Goal: Transaction & Acquisition: Obtain resource

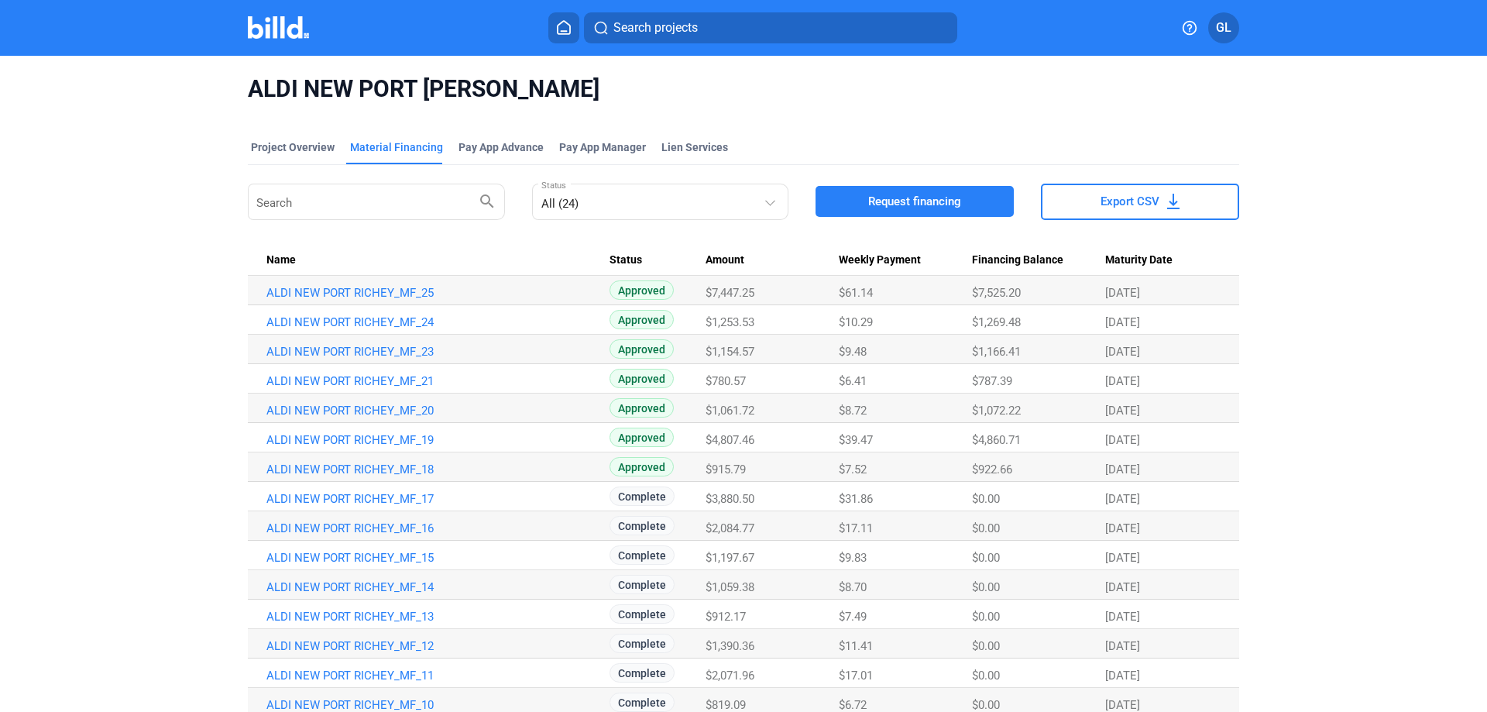
click at [268, 28] on img at bounding box center [278, 27] width 61 height 22
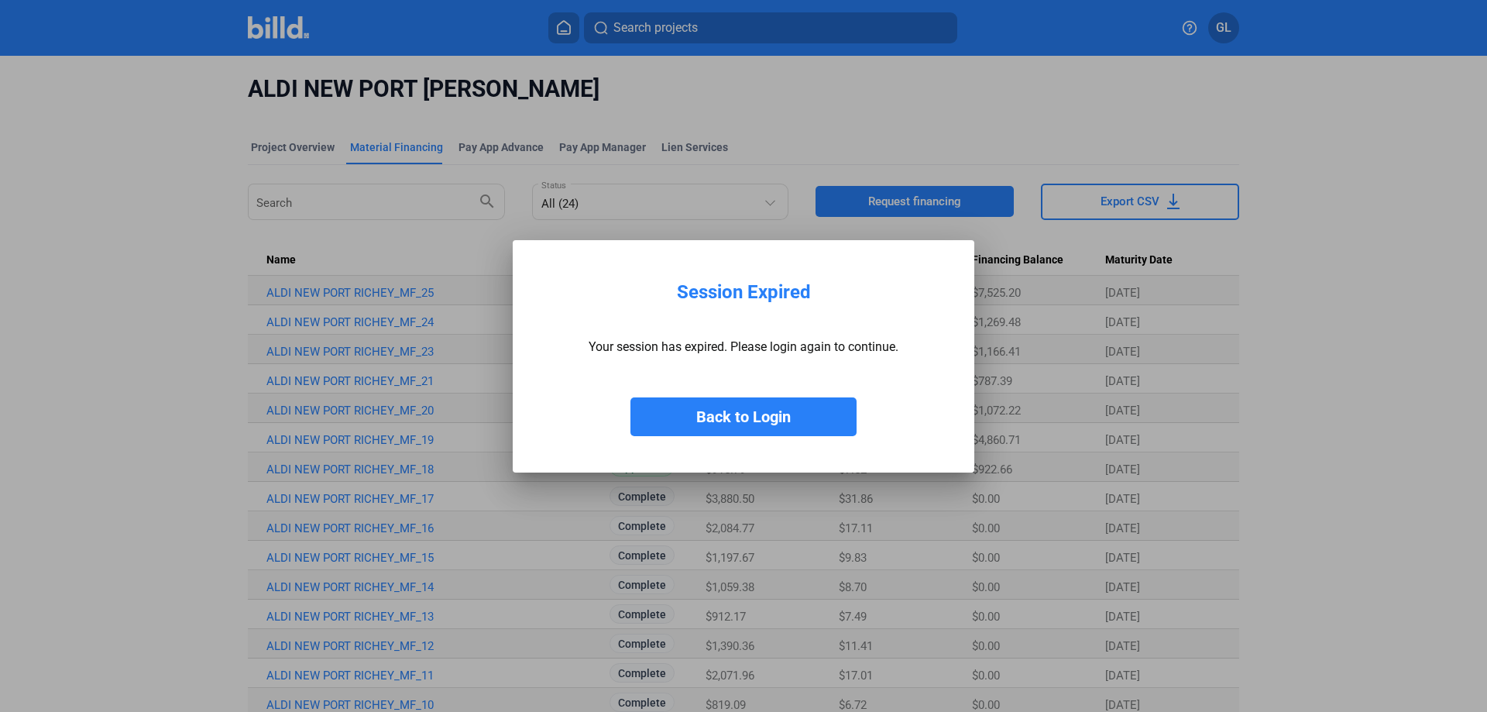
drag, startPoint x: 710, startPoint y: 407, endPoint x: 778, endPoint y: 427, distance: 70.1
click at [710, 408] on button "Back to Login" at bounding box center [743, 416] width 226 height 39
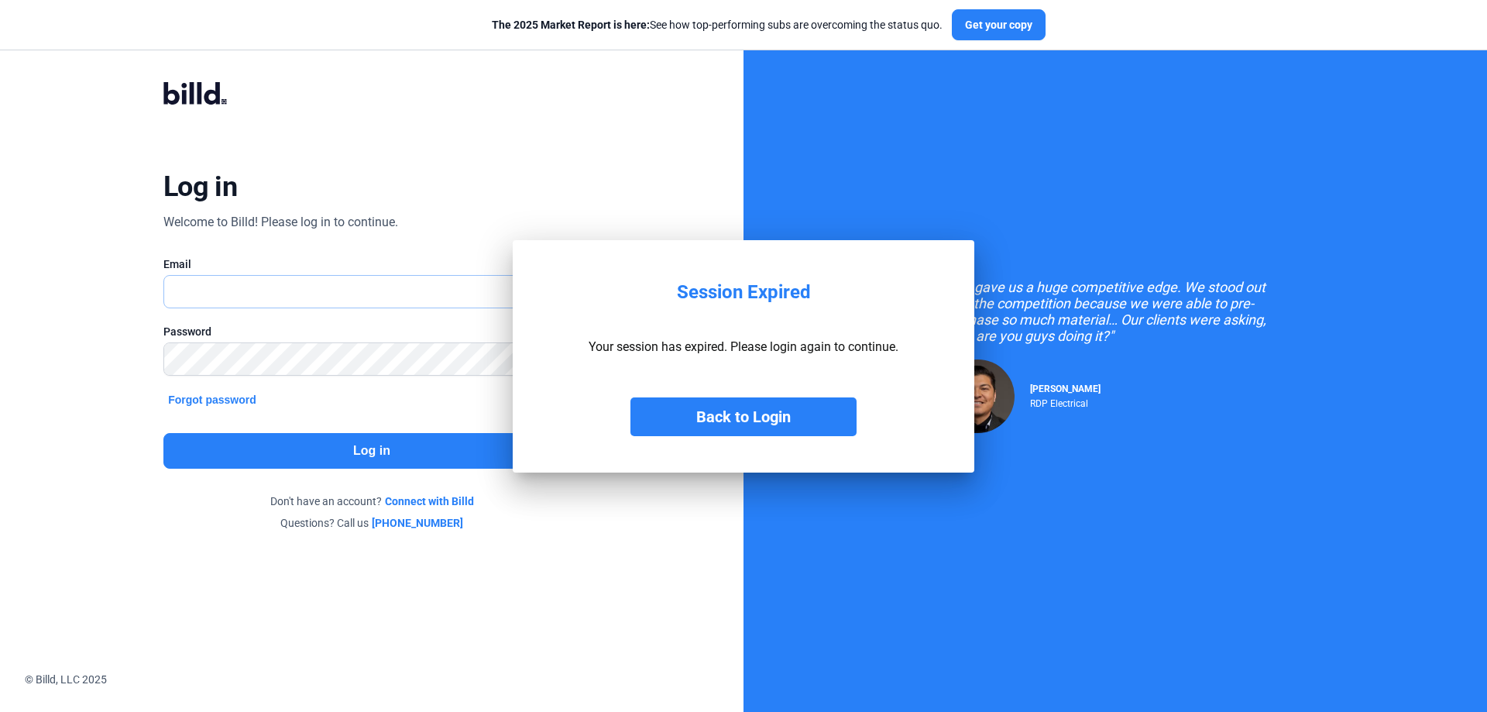
type input "[PERSON_NAME][EMAIL_ADDRESS][DOMAIN_NAME]"
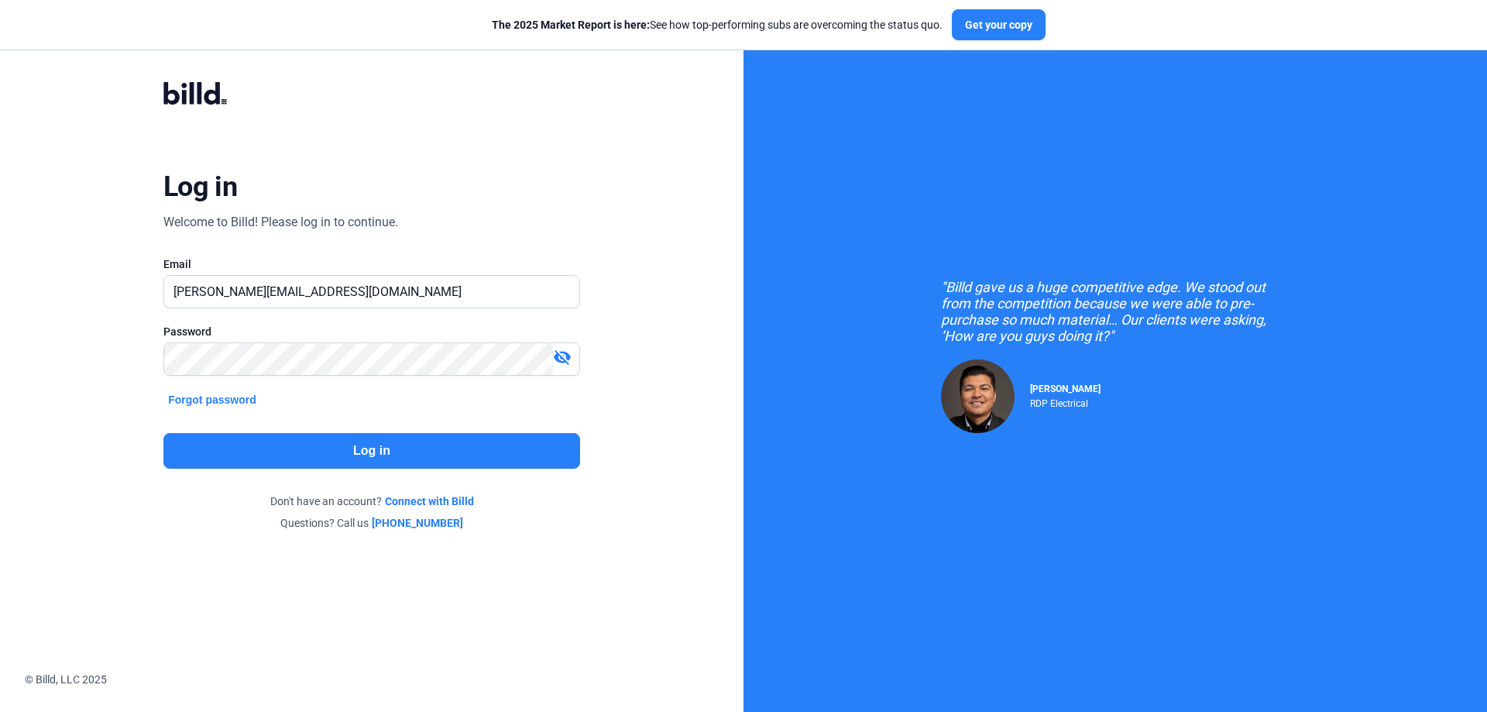
click at [479, 447] on button "Log in" at bounding box center [371, 451] width 417 height 36
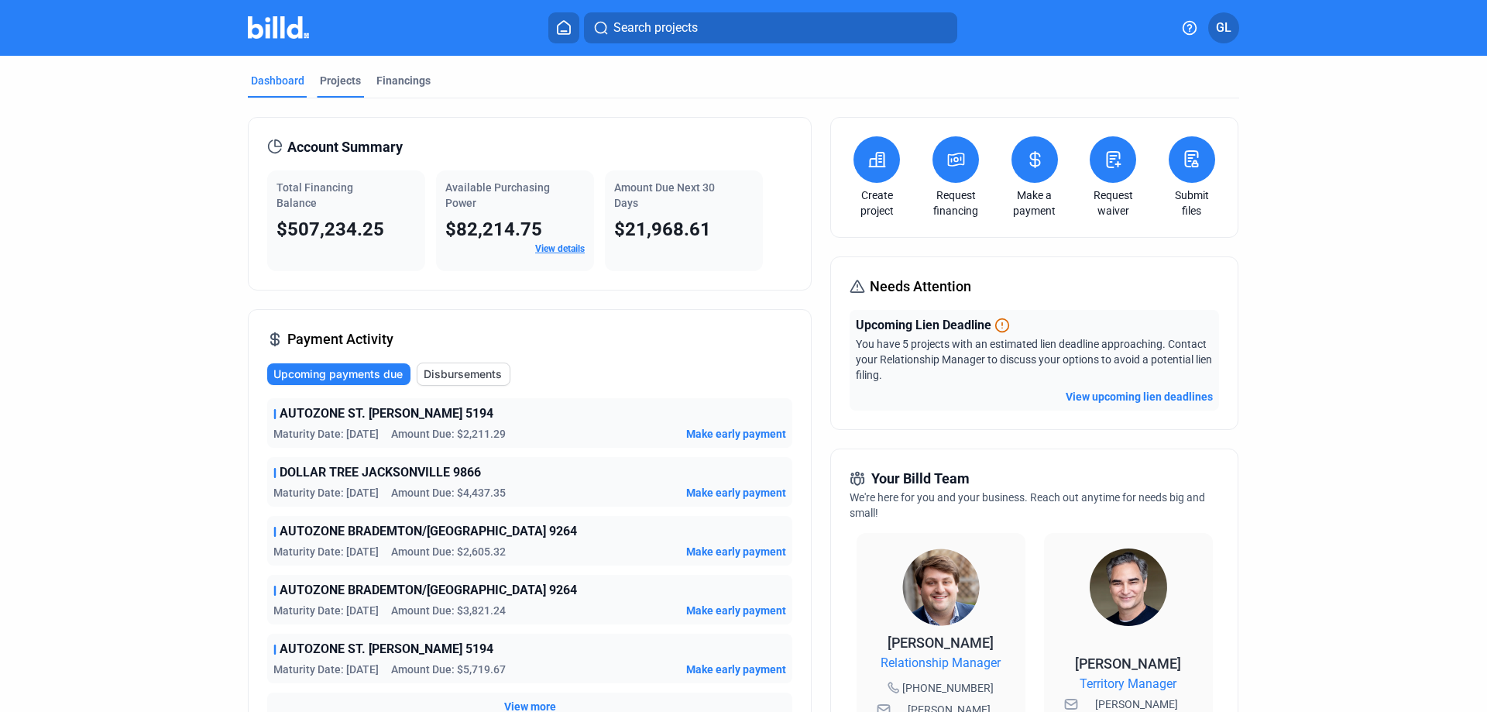
click at [320, 77] on div "Projects" at bounding box center [340, 80] width 41 height 15
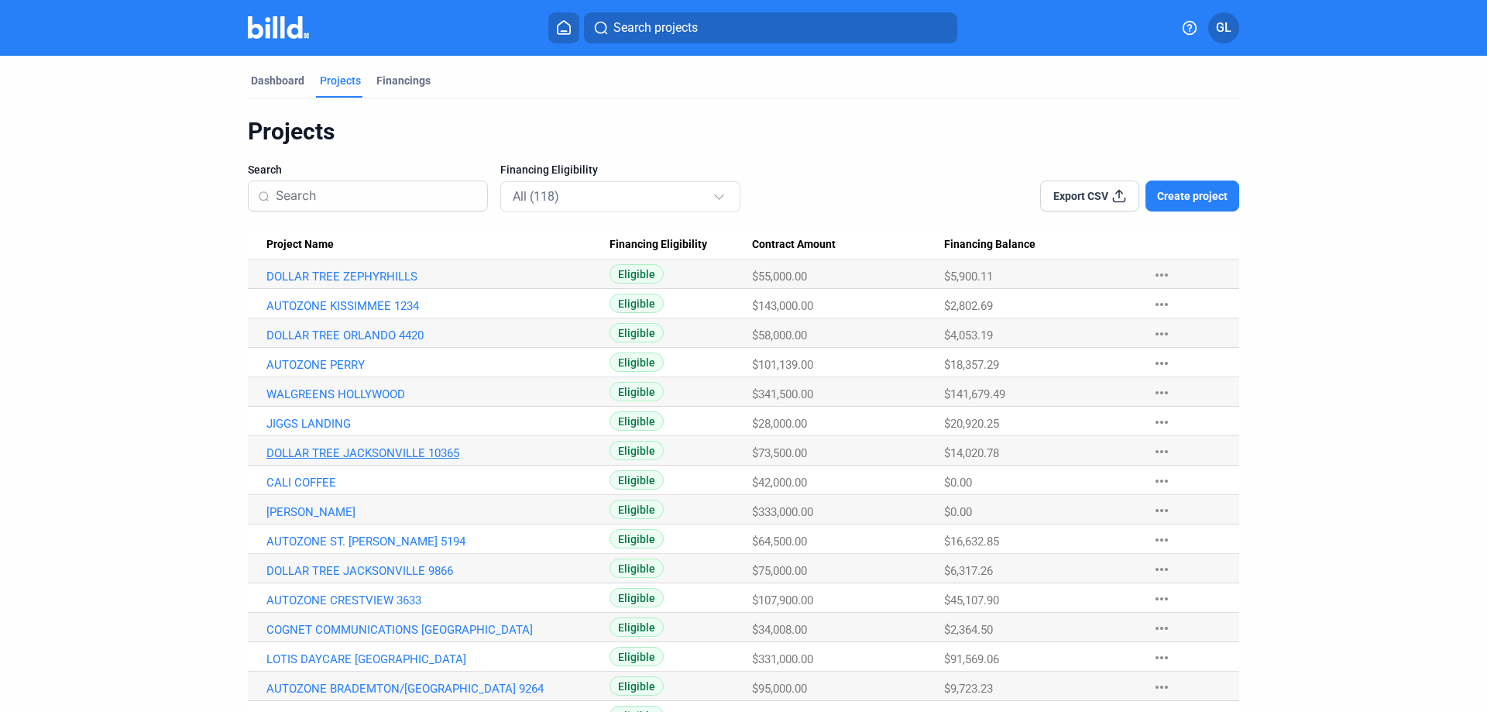
click at [401, 451] on link "DOLLAR TREE JACKSONVILLE 10365" at bounding box center [437, 453] width 343 height 14
click at [1159, 481] on mat-icon "more_horiz" at bounding box center [1161, 481] width 19 height 19
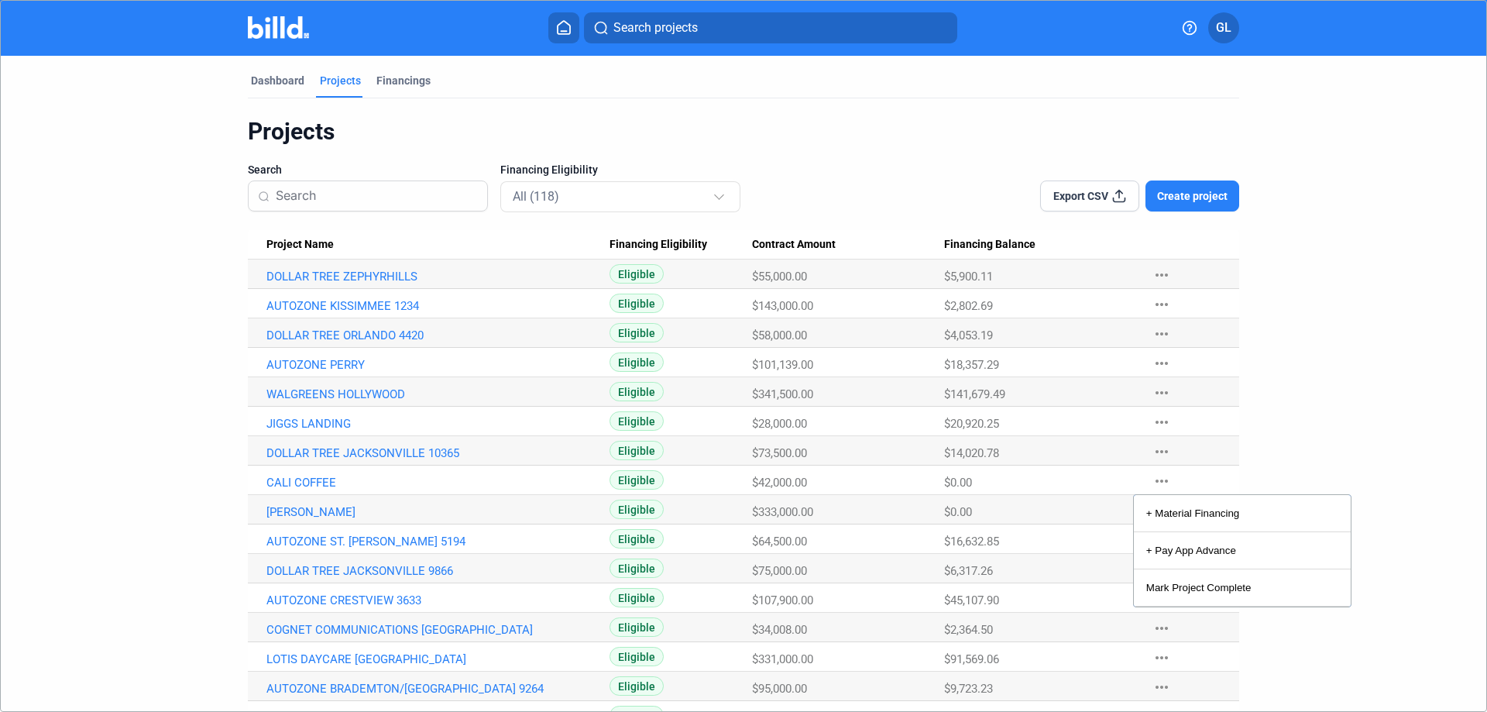
click at [1159, 481] on div at bounding box center [743, 356] width 1487 height 712
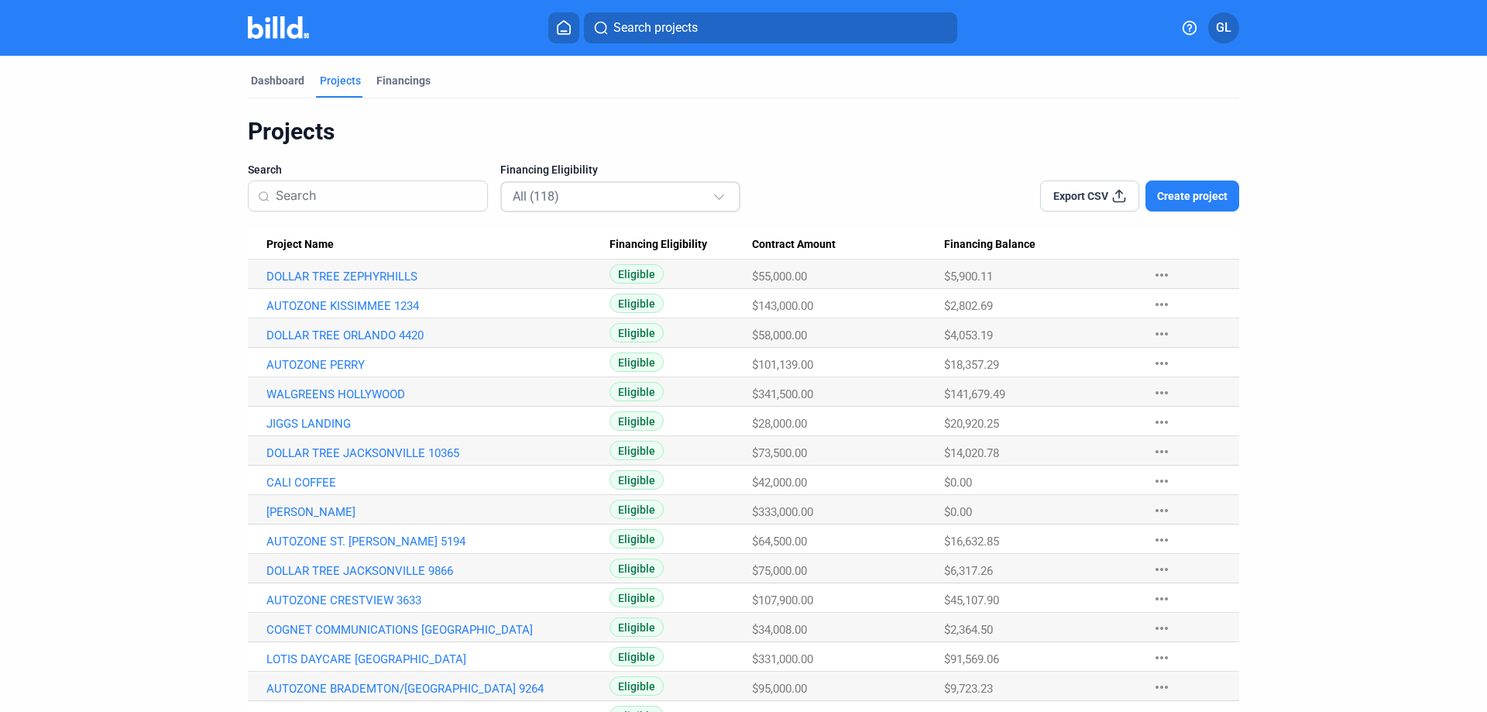
click at [719, 200] on div at bounding box center [720, 189] width 17 height 25
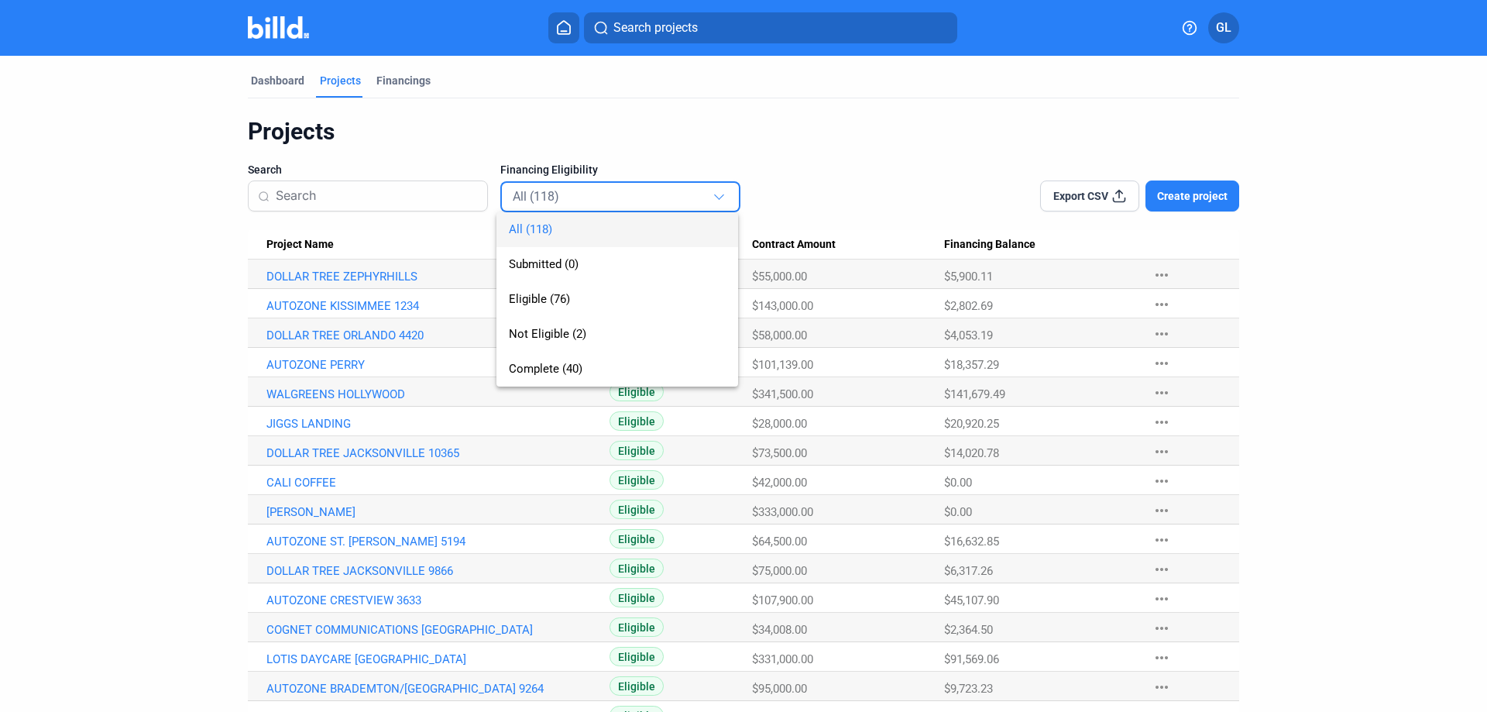
click at [719, 200] on div at bounding box center [743, 356] width 1487 height 712
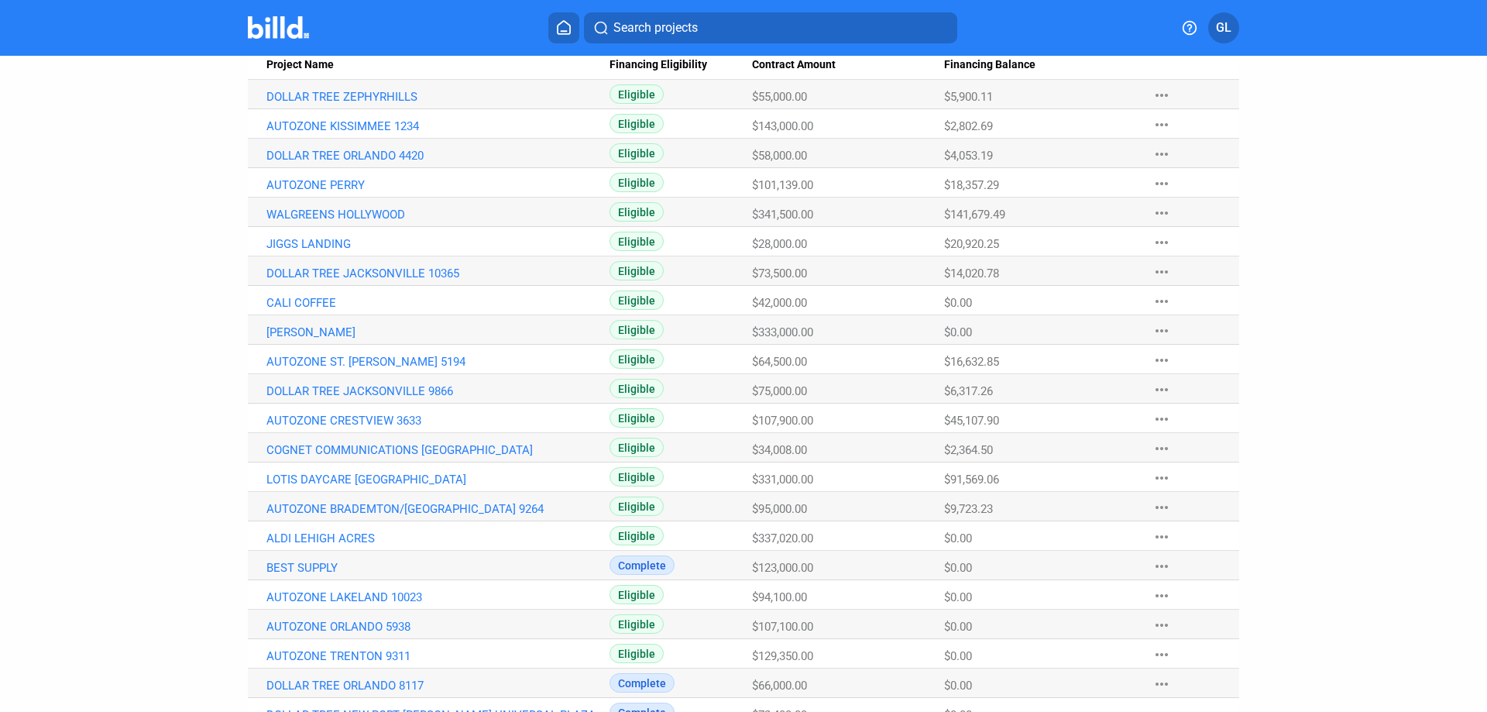
scroll to position [180, 0]
drag, startPoint x: 422, startPoint y: 360, endPoint x: 262, endPoint y: 362, distance: 160.3
click at [262, 362] on Name "AUTOZONE ST. [PERSON_NAME] 5194" at bounding box center [429, 358] width 362 height 29
copy link "AUTOZONE ST. [PERSON_NAME] 5194"
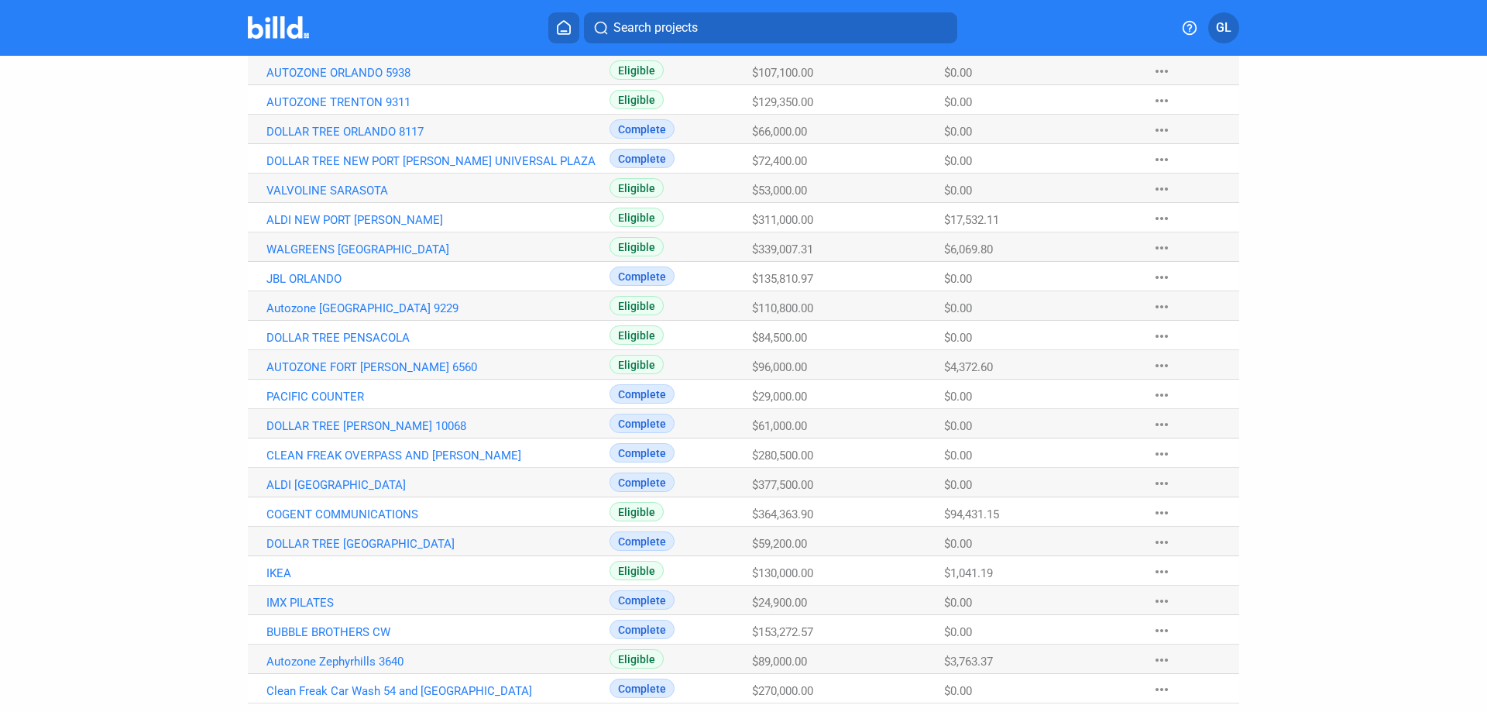
scroll to position [726, 0]
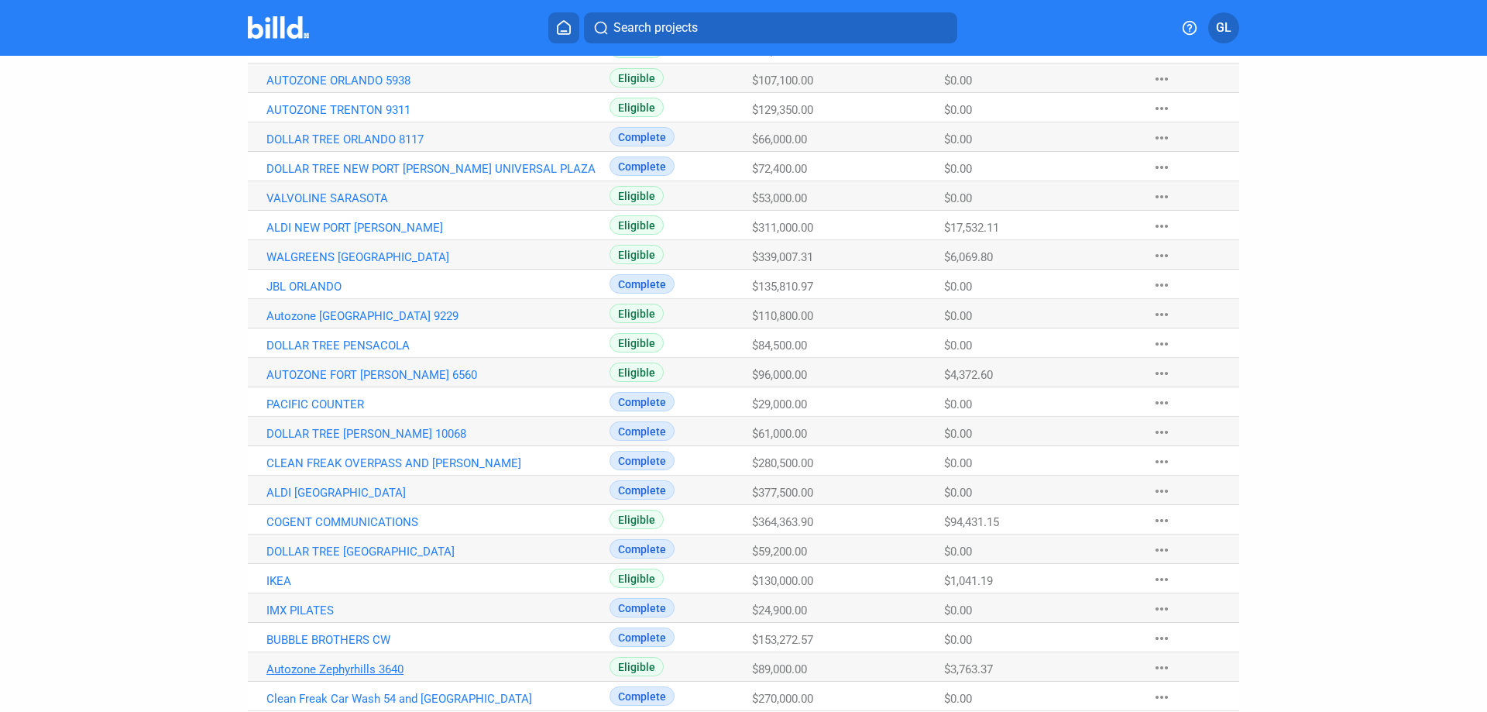
drag, startPoint x: 401, startPoint y: 666, endPoint x: 263, endPoint y: 666, distance: 137.9
click at [266, 666] on link "Autozone Zephyrhills 3640" at bounding box center [437, 669] width 343 height 14
copy link "Autozone Zephyrhills 3640"
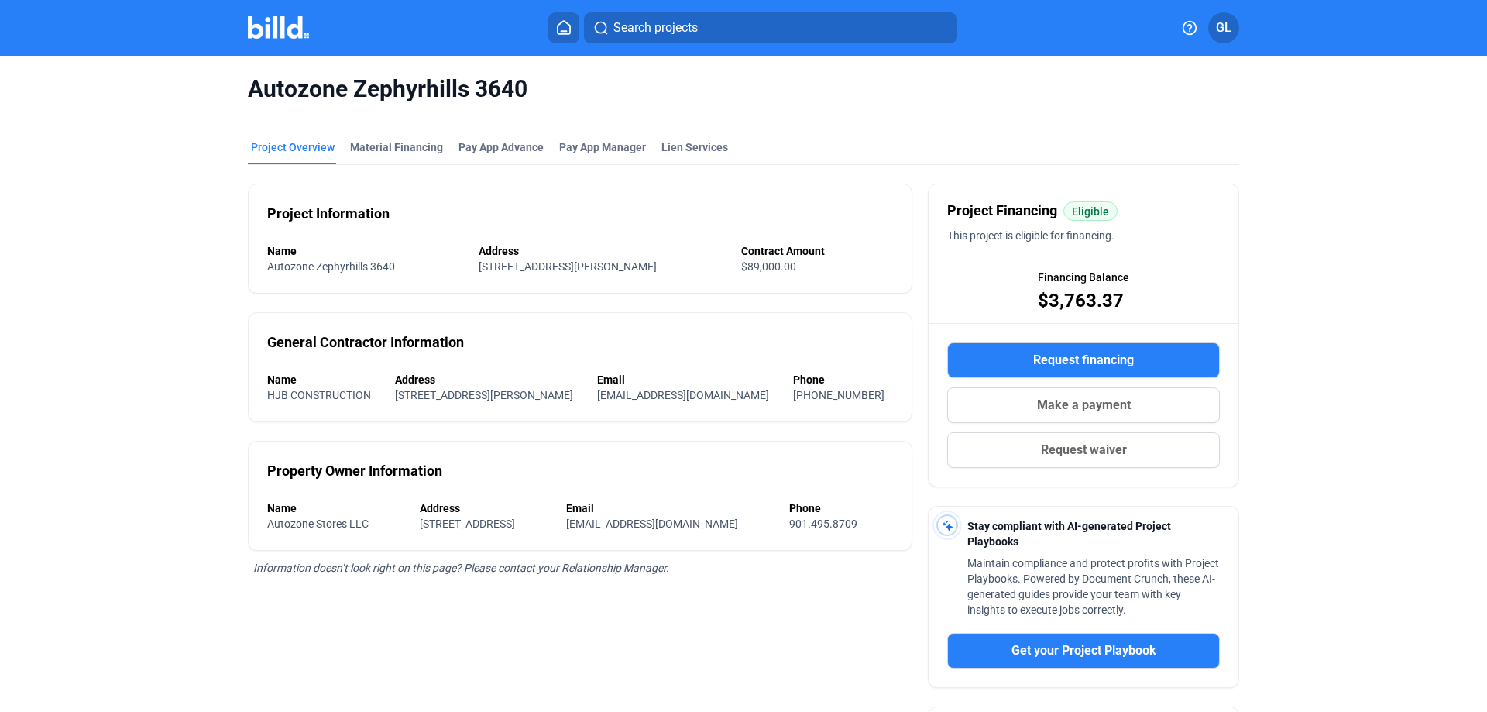
click at [274, 34] on img at bounding box center [278, 27] width 61 height 22
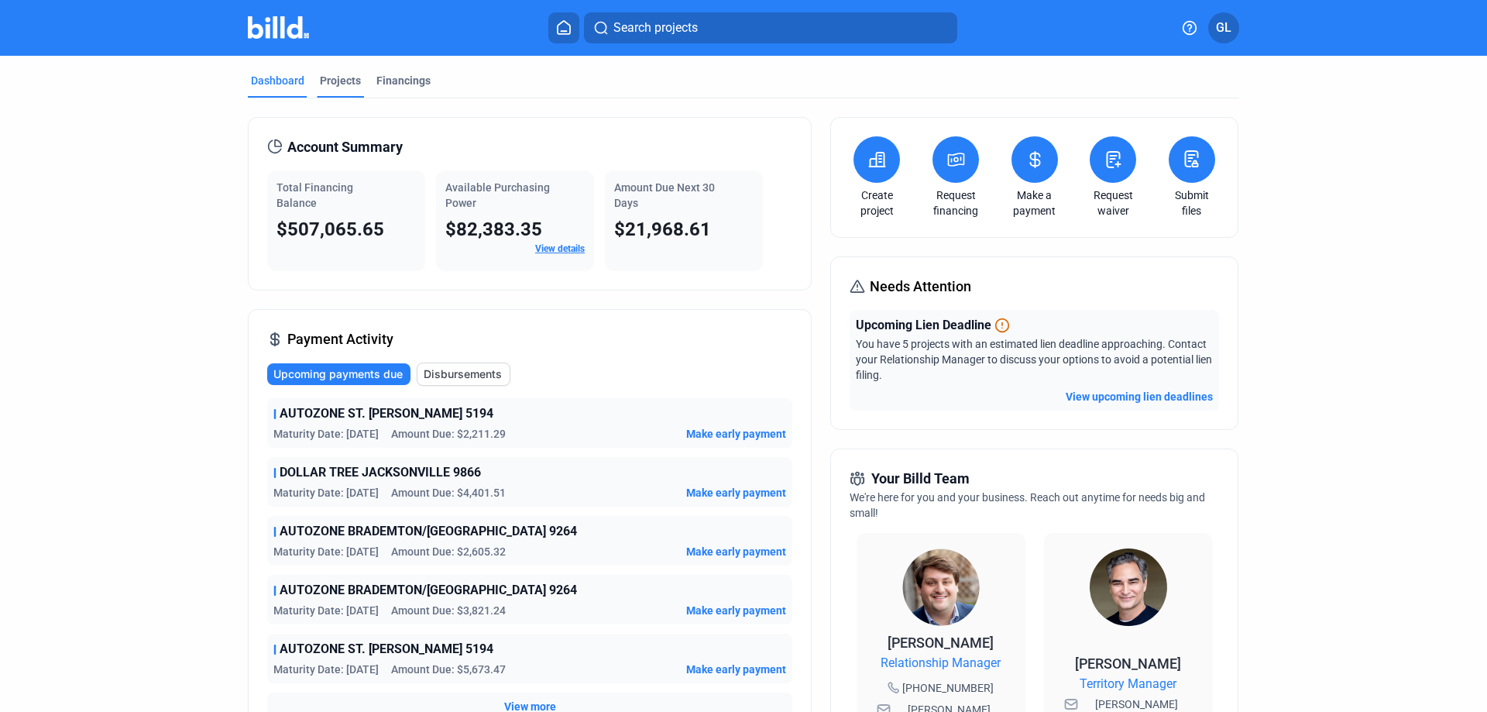
click at [331, 84] on div "Projects" at bounding box center [340, 80] width 41 height 15
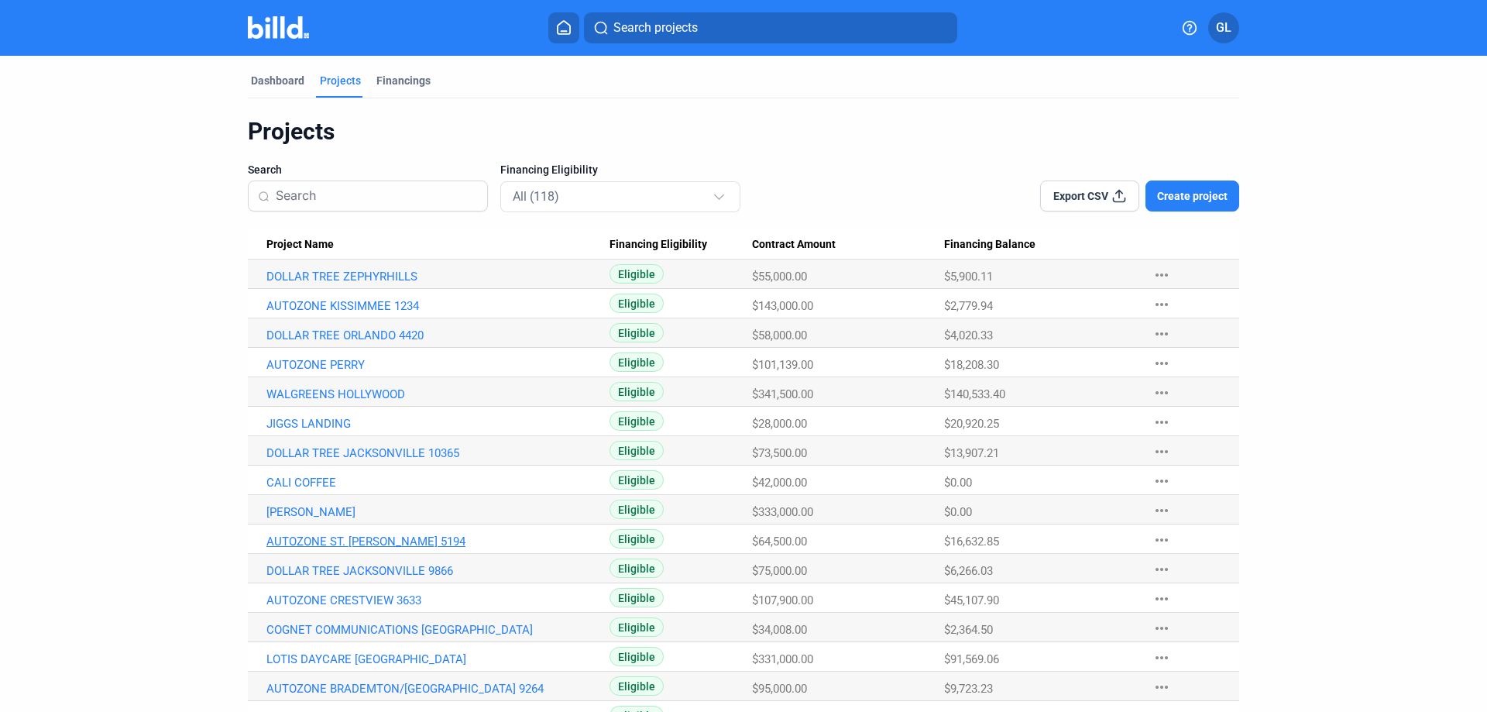
click at [373, 542] on link "AUTOZONE ST. [PERSON_NAME] 5194" at bounding box center [437, 541] width 343 height 14
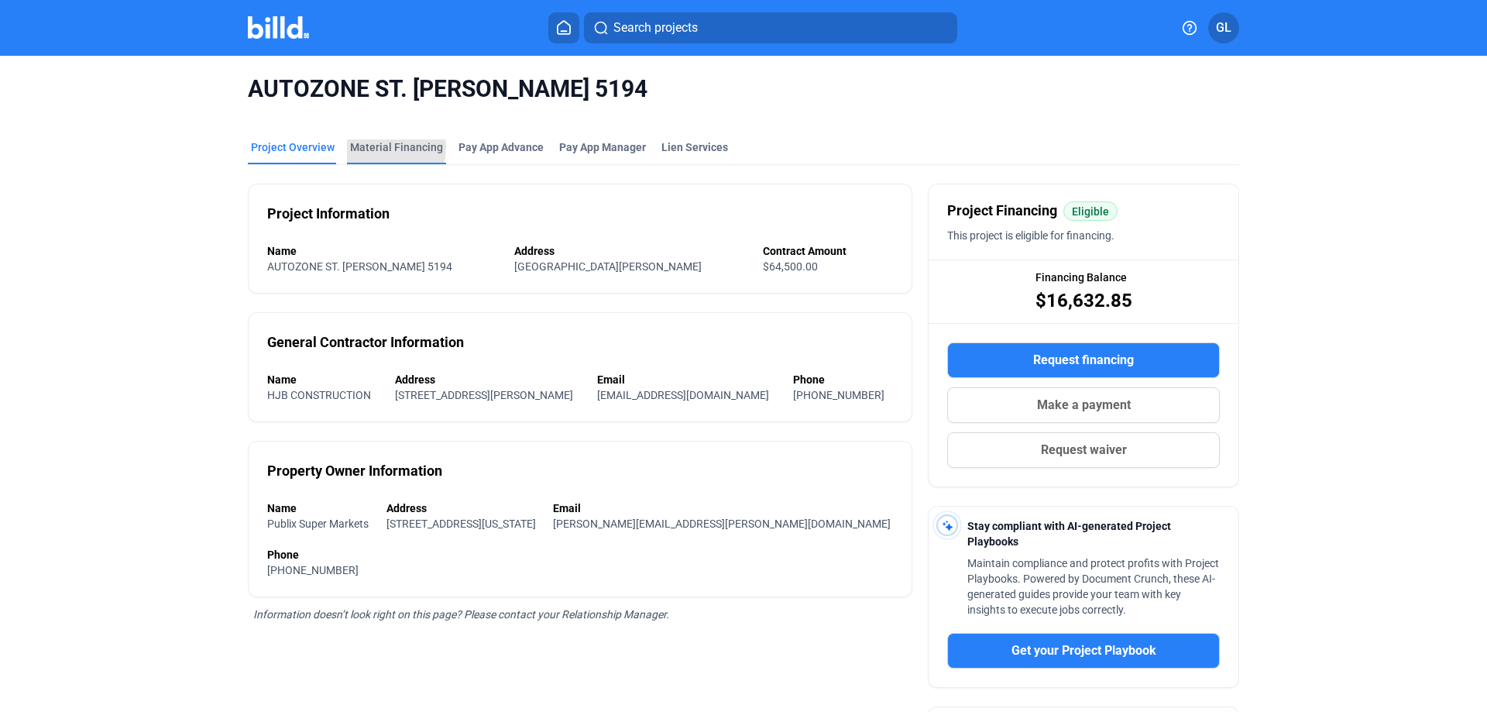
click at [366, 147] on div "Material Financing" at bounding box center [396, 146] width 93 height 15
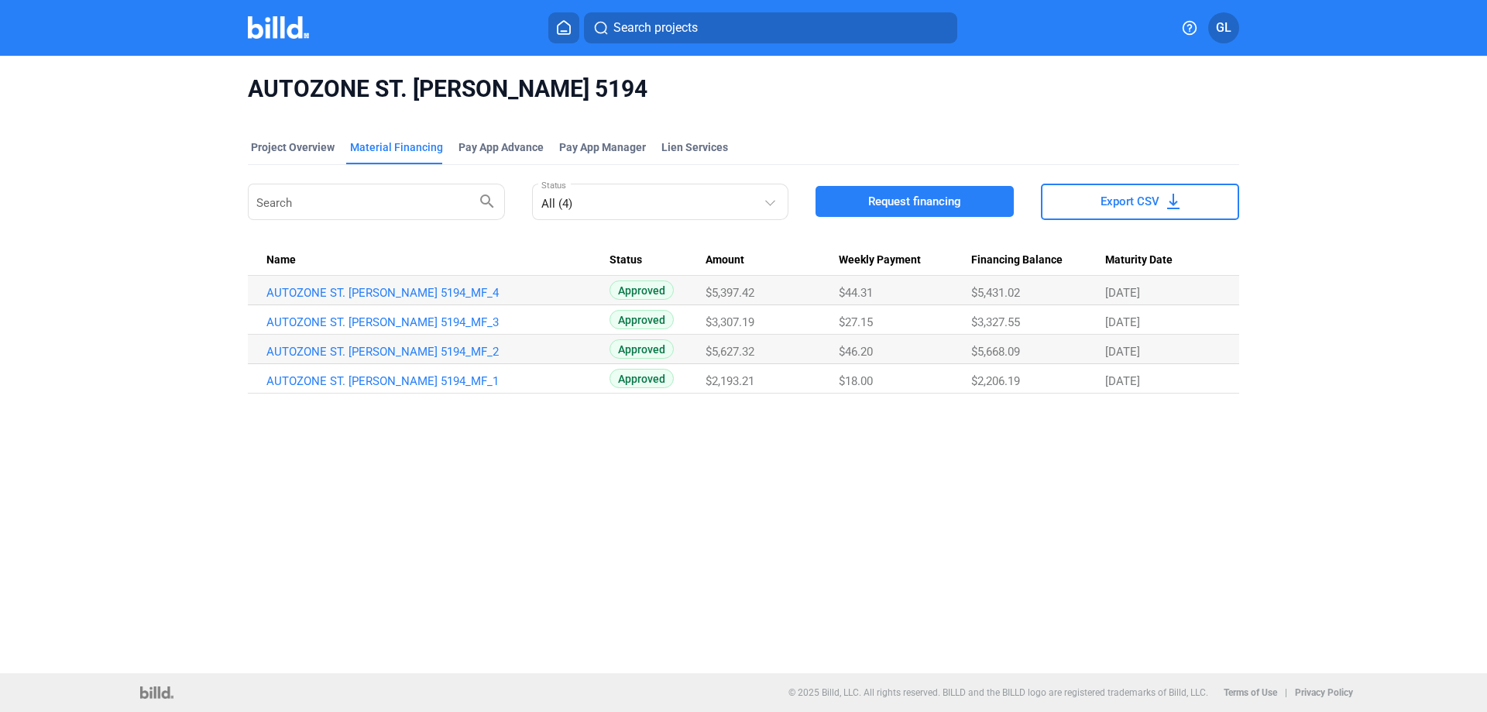
click at [870, 198] on span "Request financing" at bounding box center [914, 201] width 93 height 15
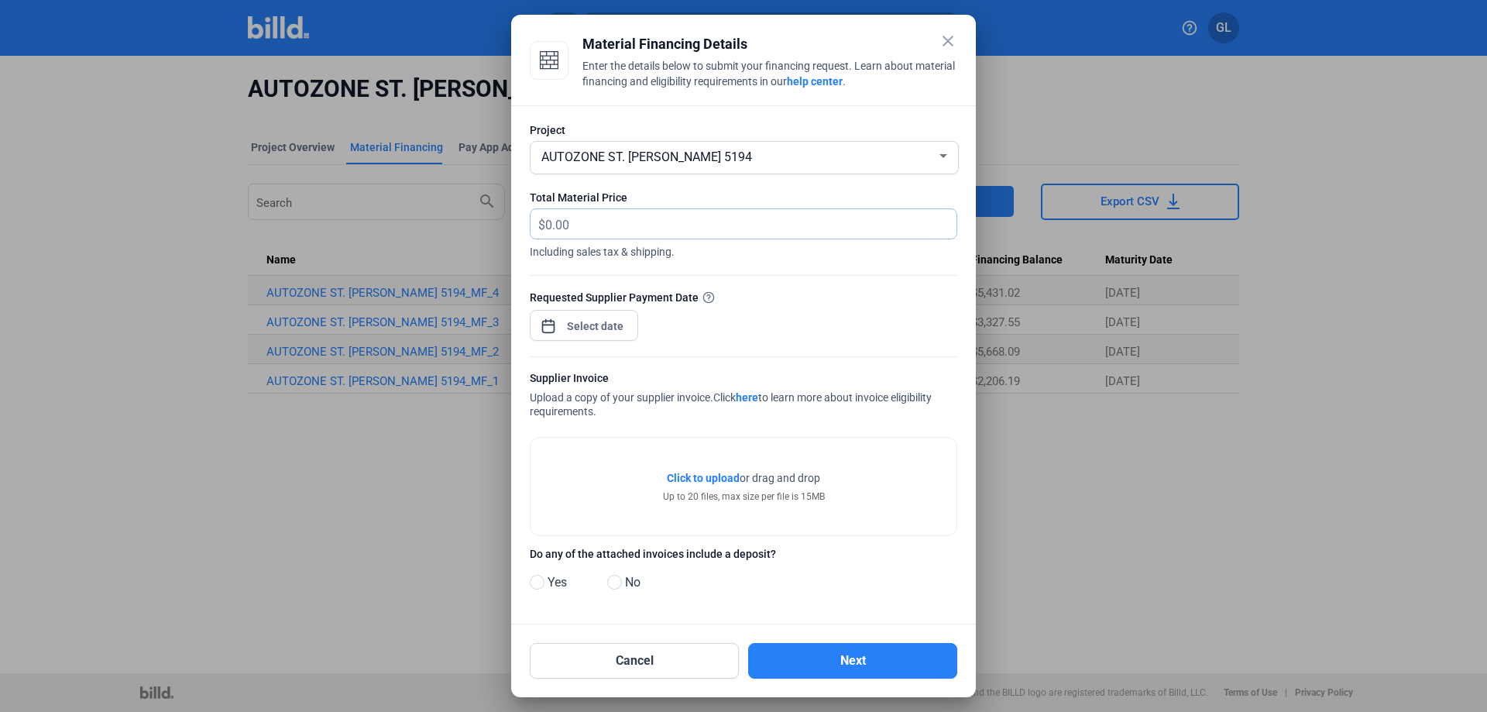
click at [595, 222] on input "text" at bounding box center [741, 224] width 393 height 30
type input "987.36"
click at [584, 320] on div "close Material Financing Details Enter the details below to submit your financi…" at bounding box center [743, 356] width 1487 height 712
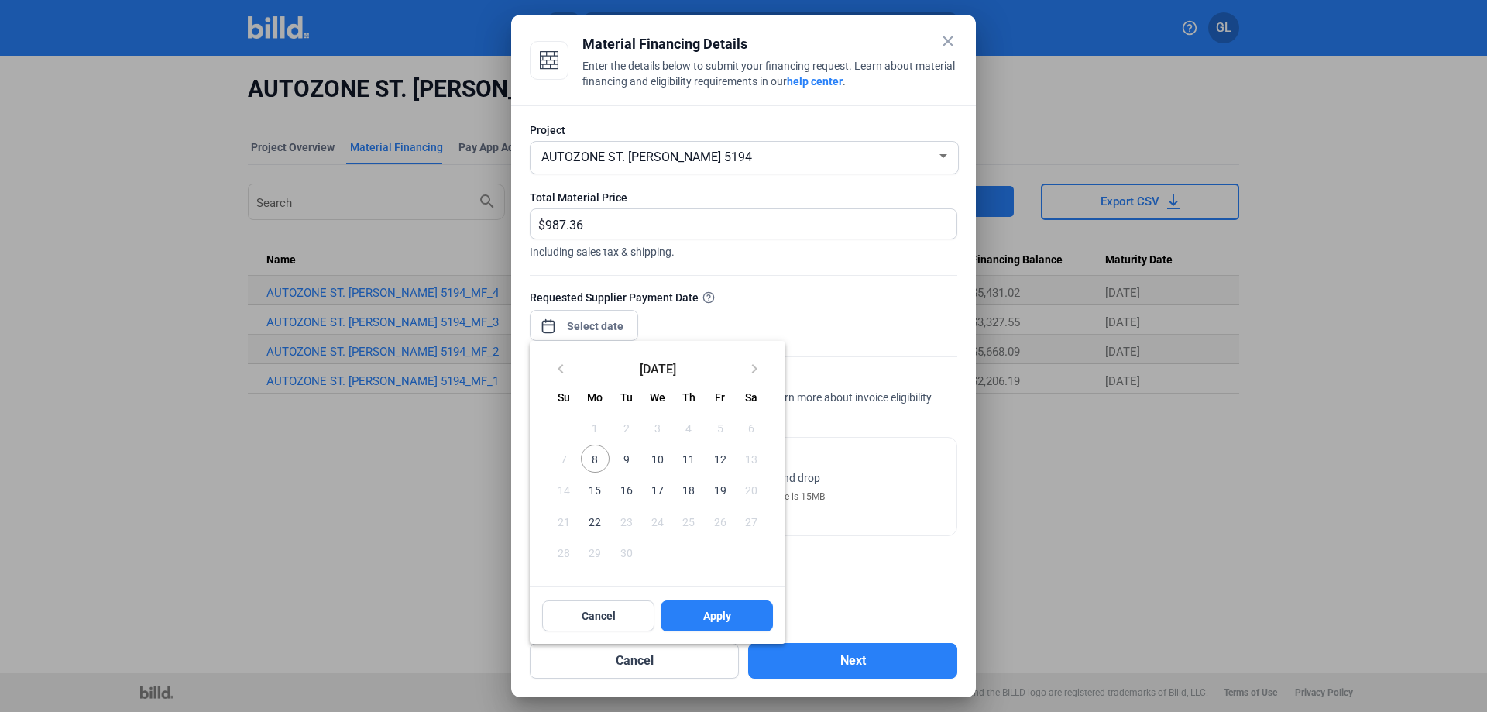
click at [588, 456] on span "8" at bounding box center [595, 459] width 28 height 28
click at [861, 290] on div at bounding box center [743, 356] width 1487 height 712
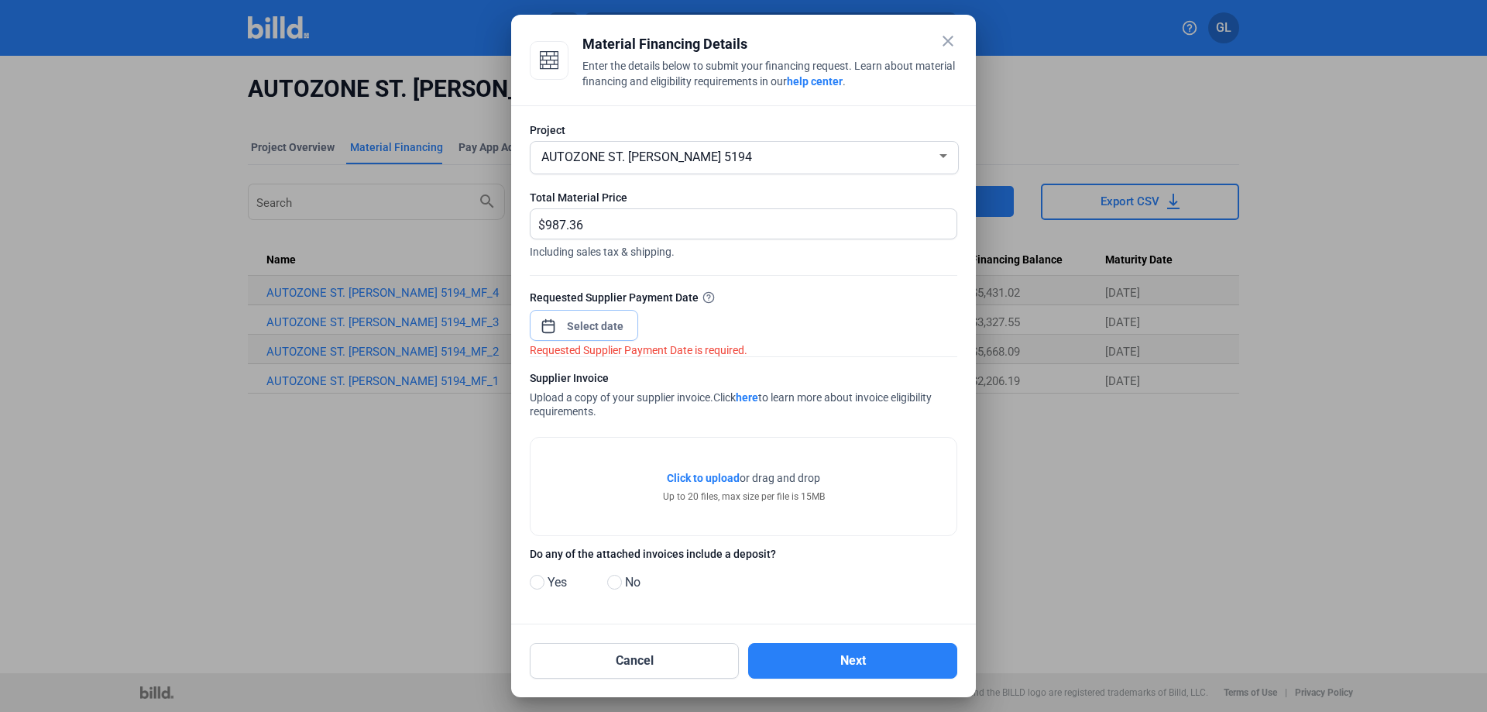
click at [616, 327] on input at bounding box center [595, 326] width 67 height 19
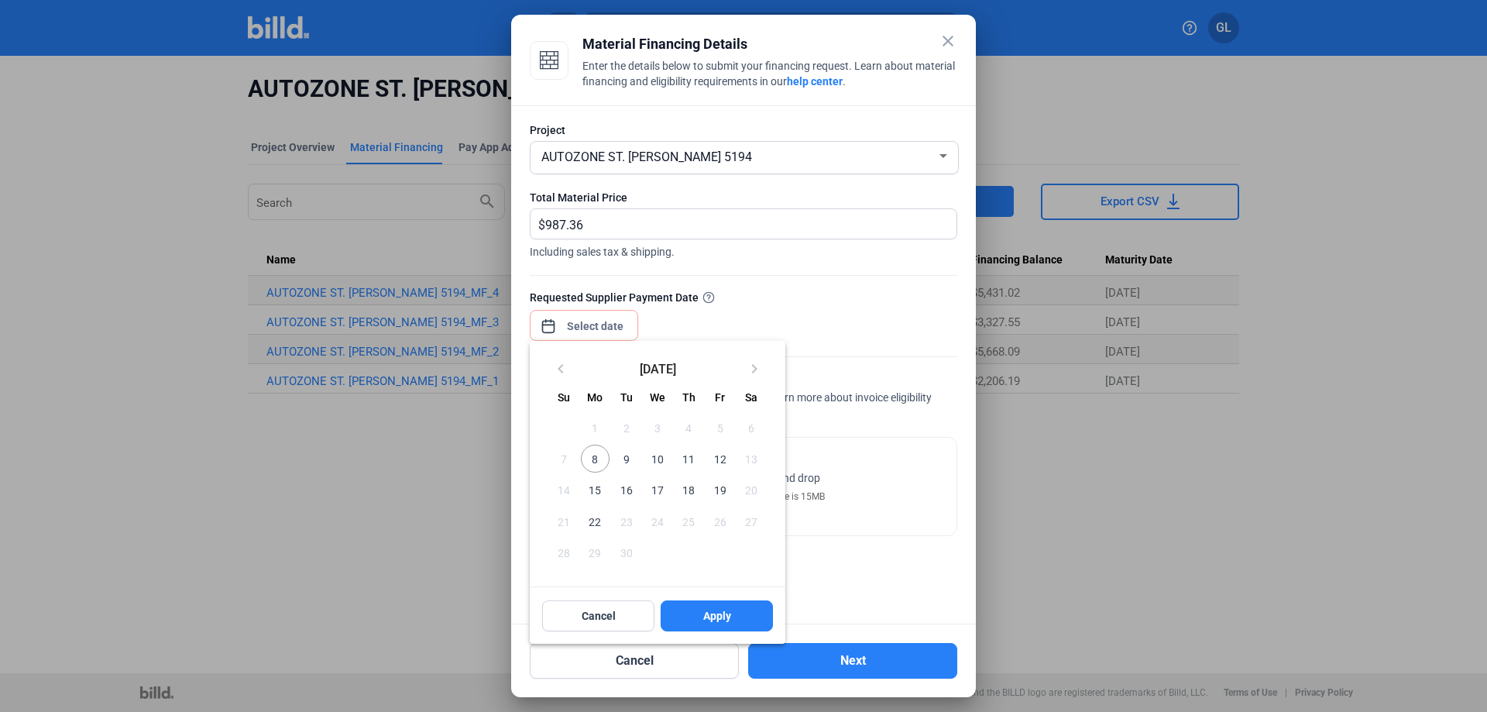
click at [595, 462] on span "8" at bounding box center [595, 459] width 28 height 28
drag, startPoint x: 726, startPoint y: 609, endPoint x: 734, endPoint y: 594, distance: 16.6
click at [729, 608] on button "Apply" at bounding box center [717, 615] width 112 height 31
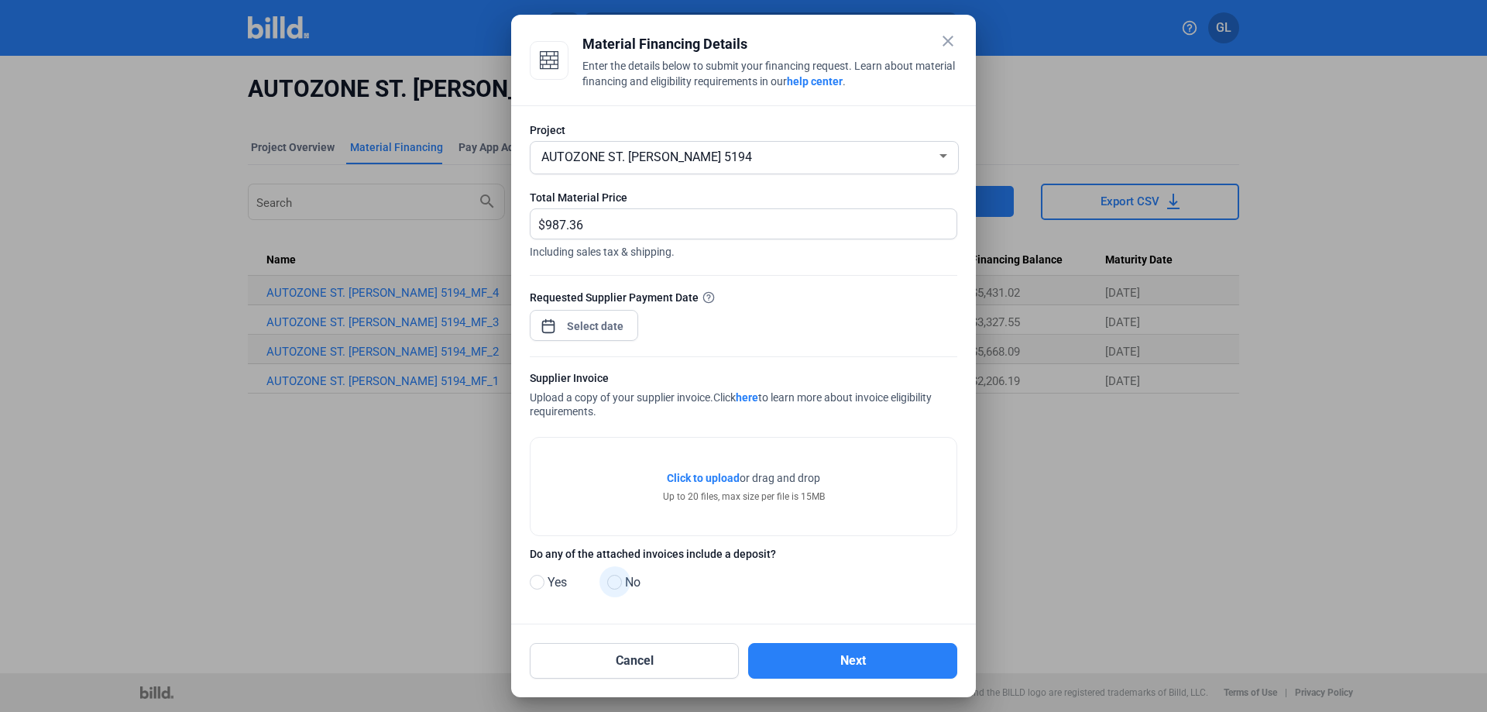
drag, startPoint x: 615, startPoint y: 582, endPoint x: 657, endPoint y: 589, distance: 42.3
click at [617, 583] on span at bounding box center [614, 582] width 15 height 15
click at [617, 583] on input "No" at bounding box center [613, 583] width 12 height 12
radio input "true"
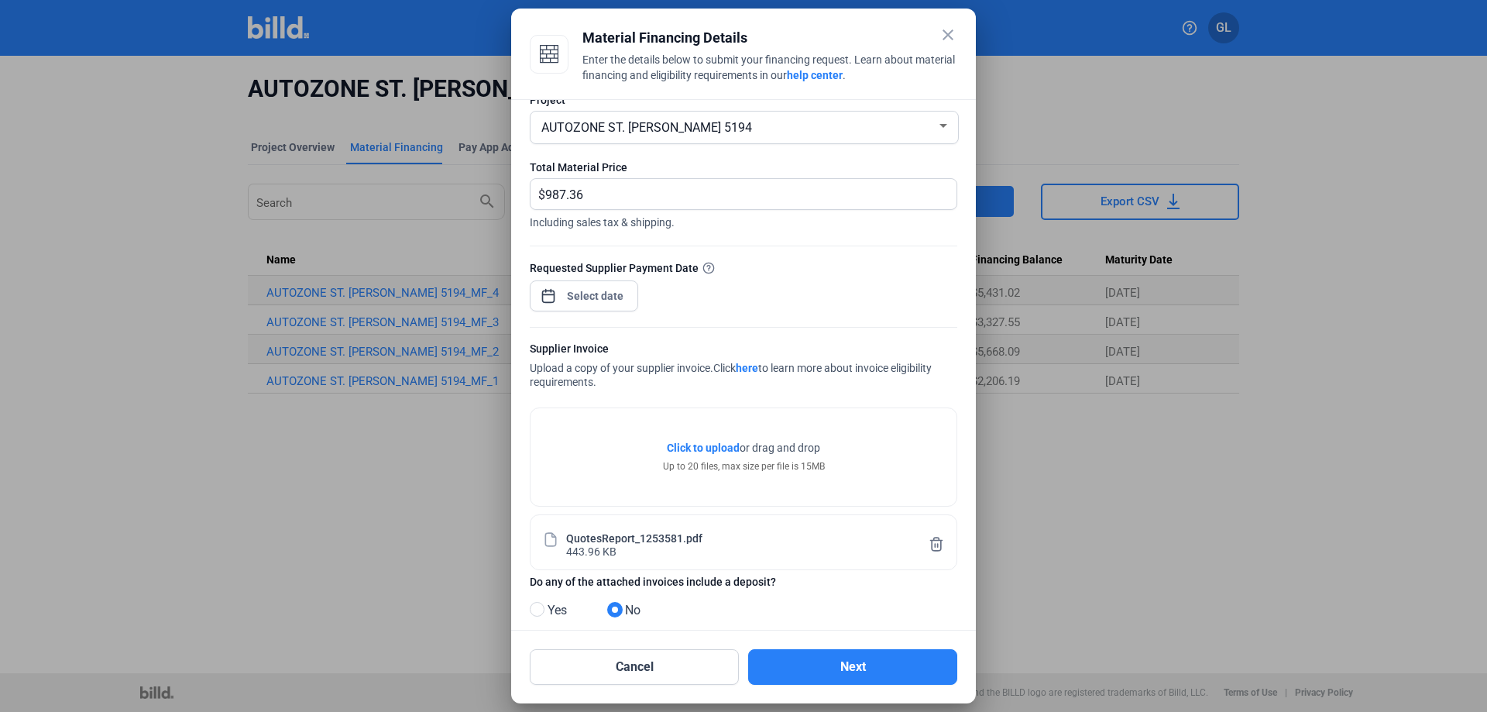
scroll to position [48, 0]
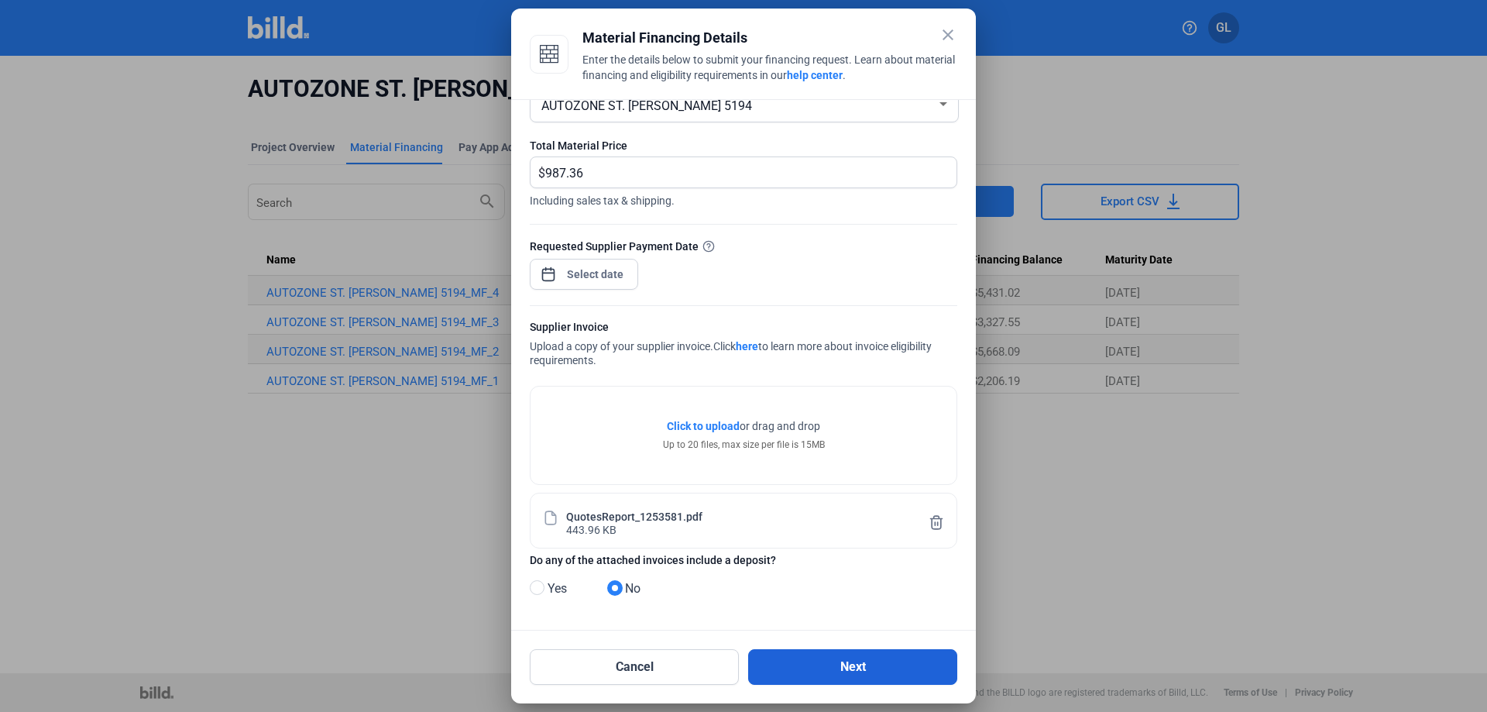
click at [814, 666] on button "Next" at bounding box center [852, 667] width 209 height 36
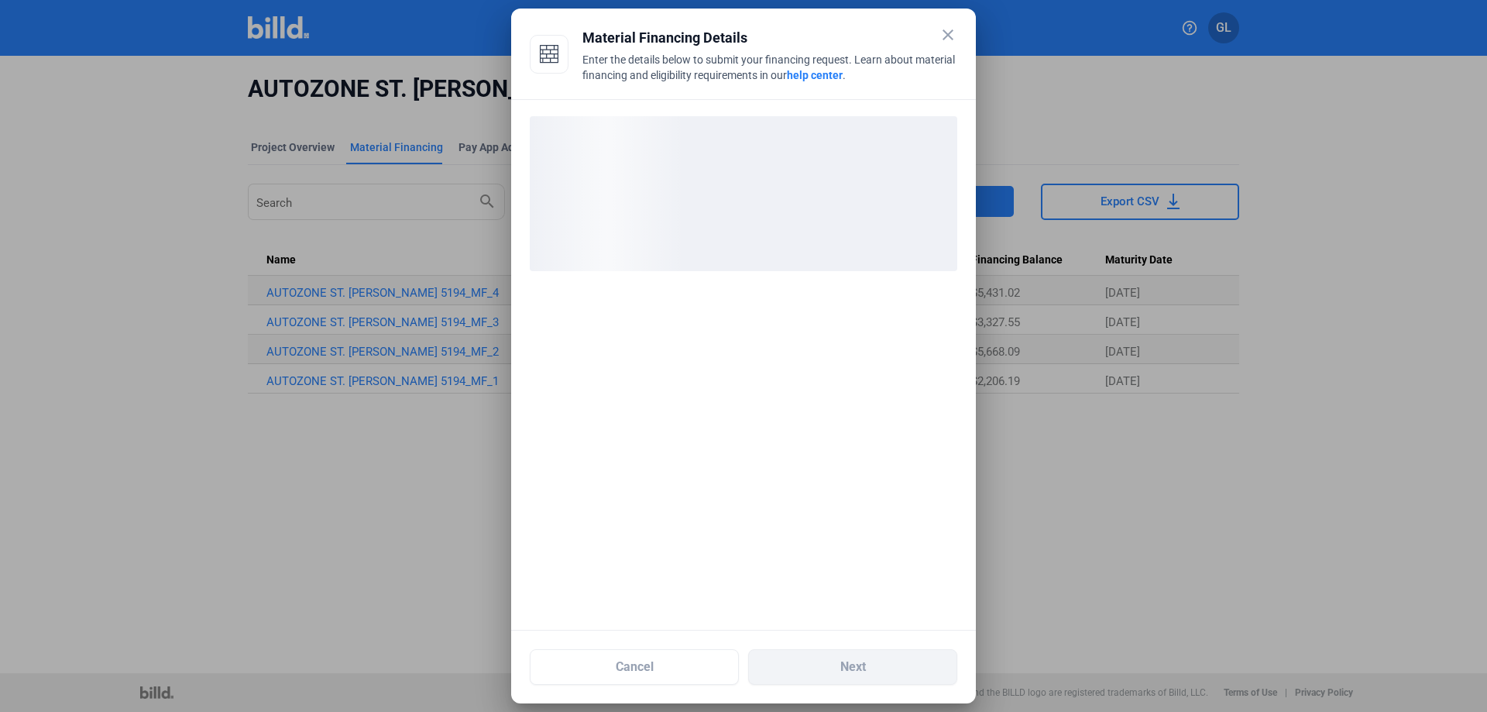
scroll to position [0, 0]
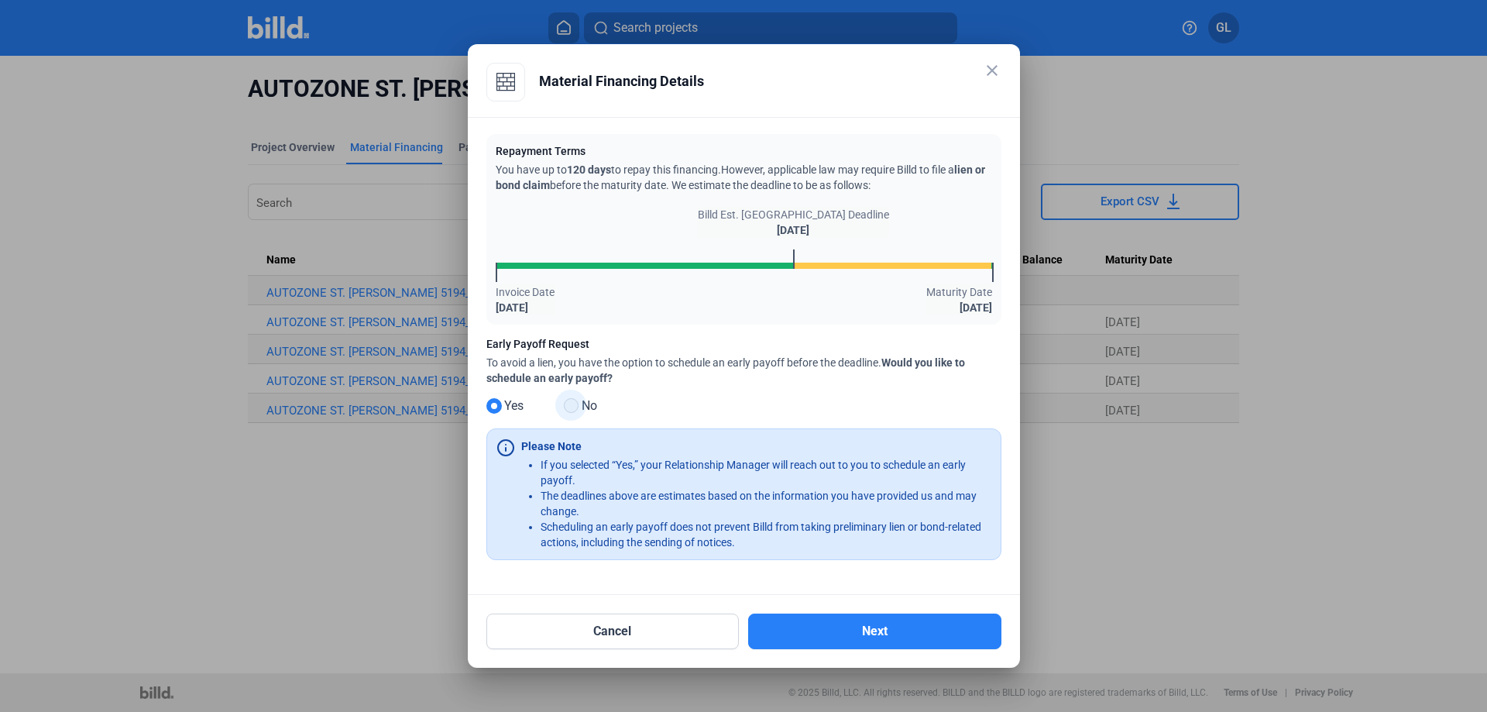
click at [570, 404] on span at bounding box center [571, 405] width 15 height 15
click at [570, 404] on input "No" at bounding box center [570, 406] width 12 height 12
radio input "true"
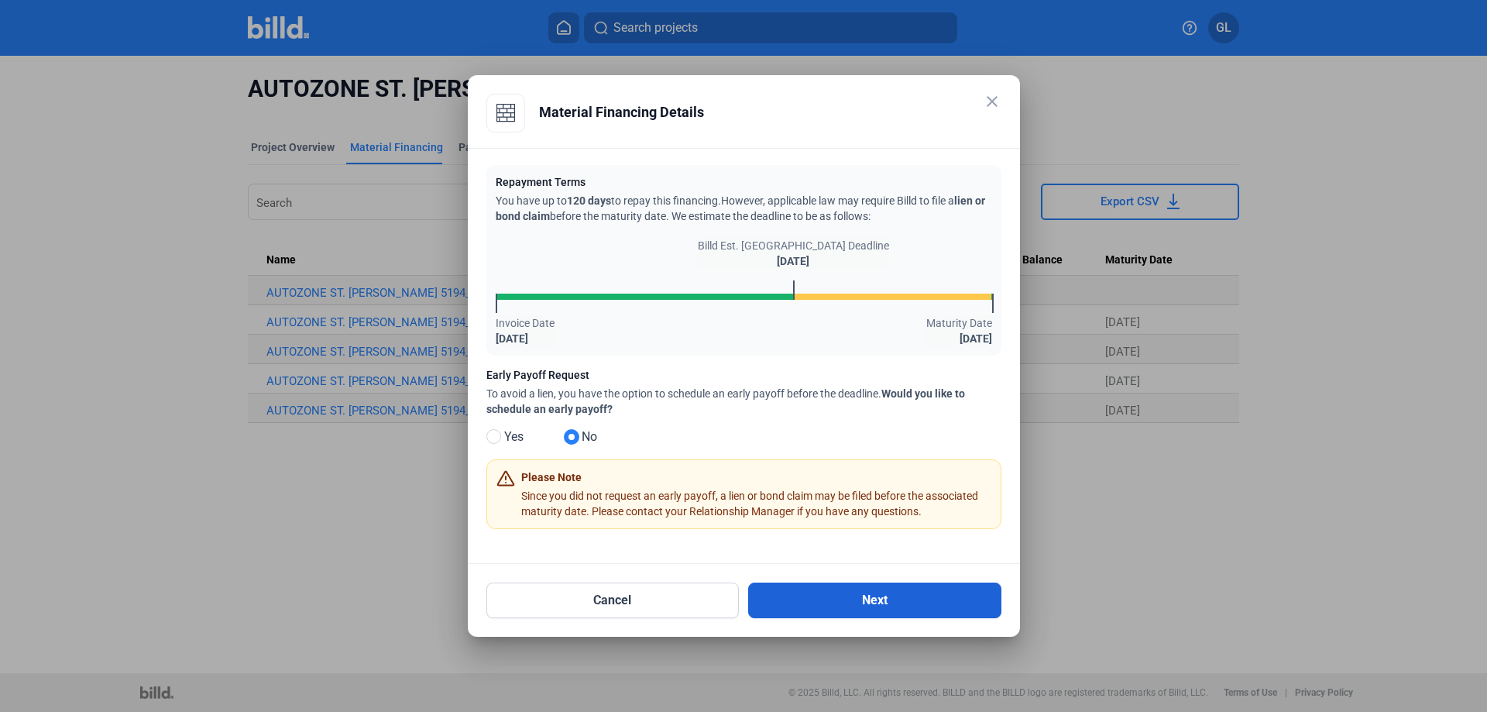
click at [854, 604] on button "Next" at bounding box center [874, 600] width 253 height 36
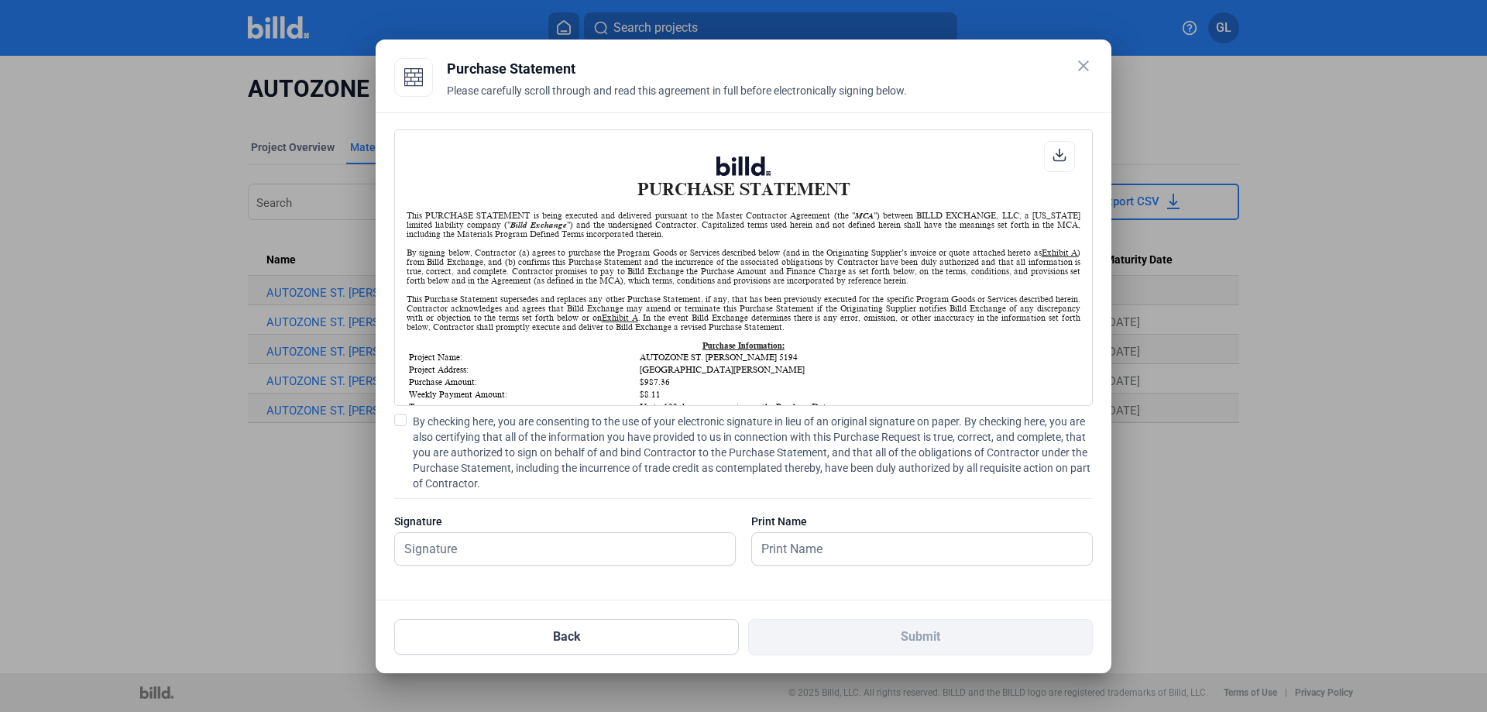
scroll to position [1, 0]
click at [398, 417] on span at bounding box center [400, 420] width 12 height 12
click at [0, 0] on input "By checking here, you are consenting to the use of your electronic signature in…" at bounding box center [0, 0] width 0 height 0
click at [438, 553] on input "text" at bounding box center [556, 549] width 323 height 32
type input "[PERSON_NAME]"
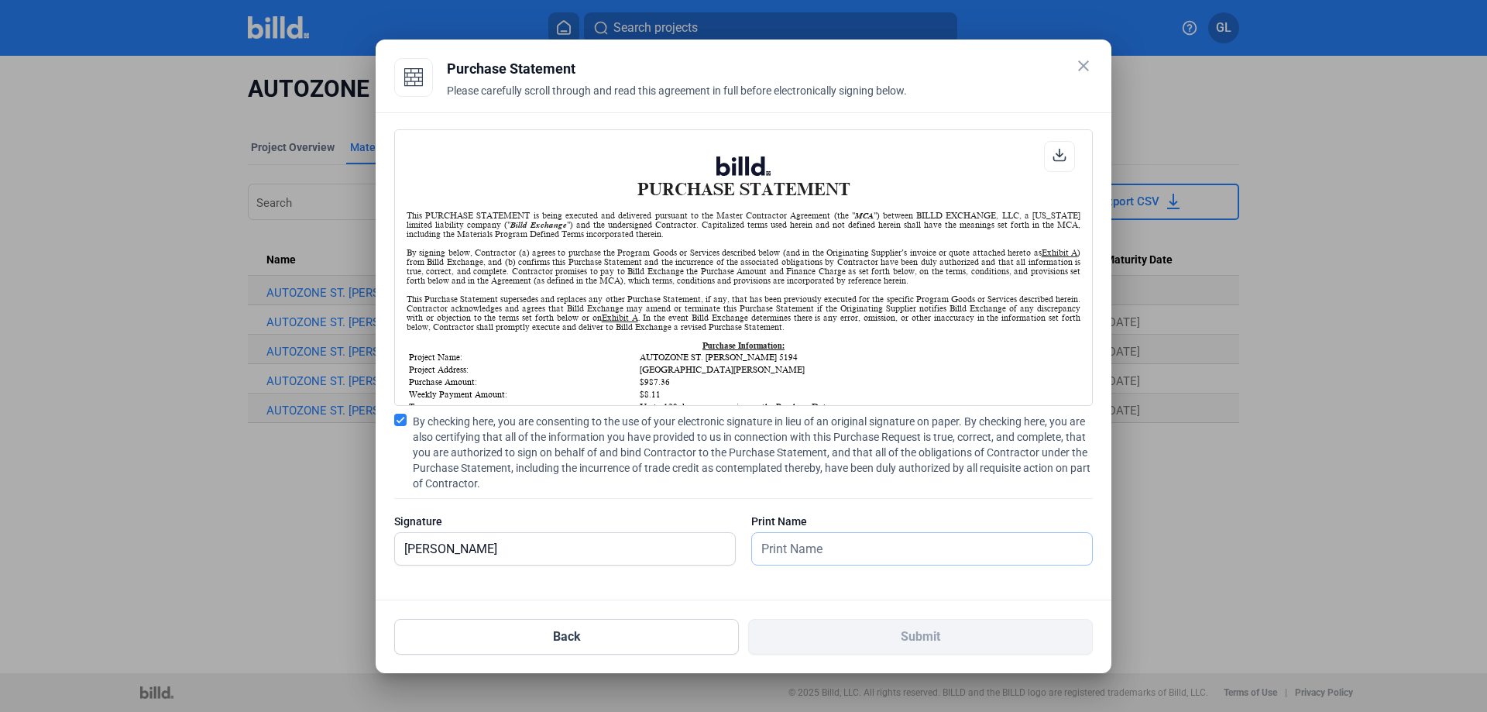
type input "[PERSON_NAME]"
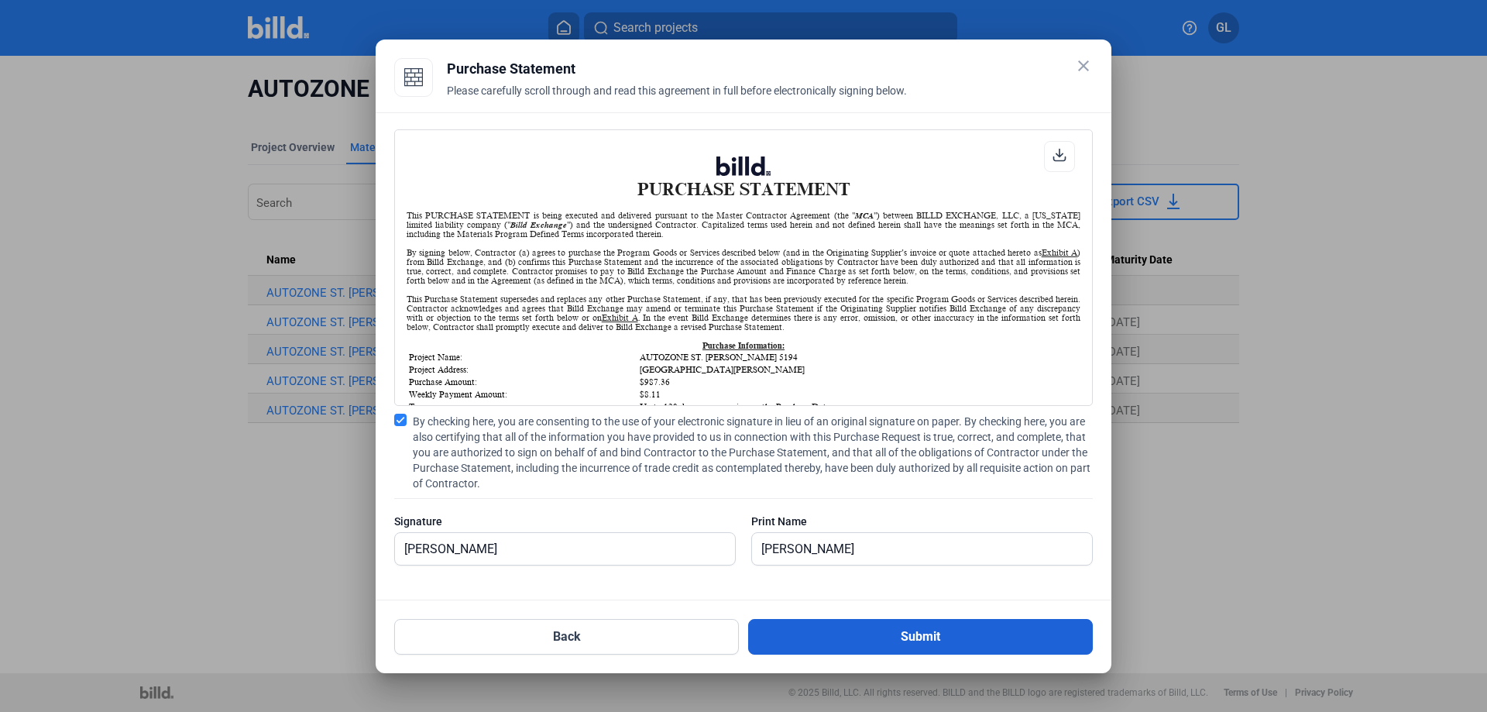
click at [899, 632] on button "Submit" at bounding box center [920, 637] width 345 height 36
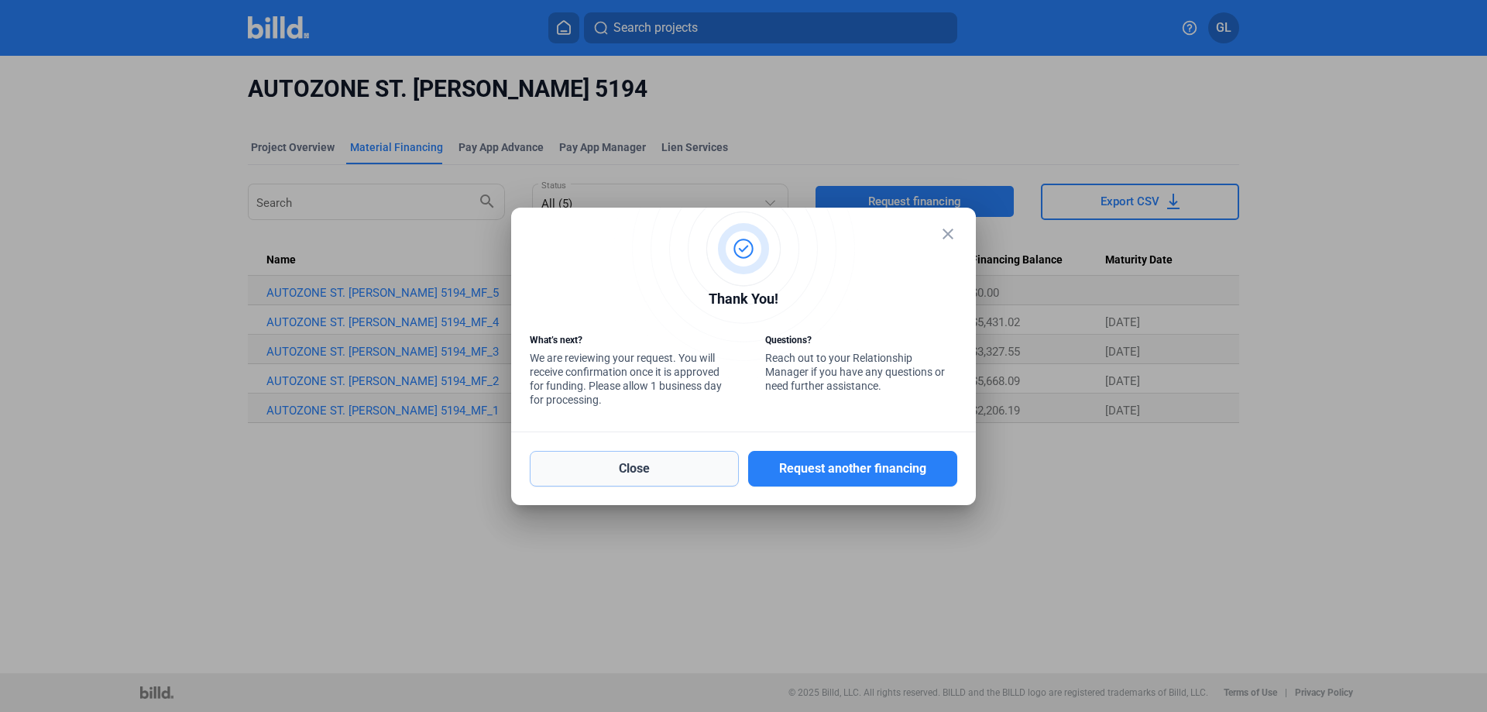
click at [661, 475] on button "Close" at bounding box center [634, 469] width 209 height 36
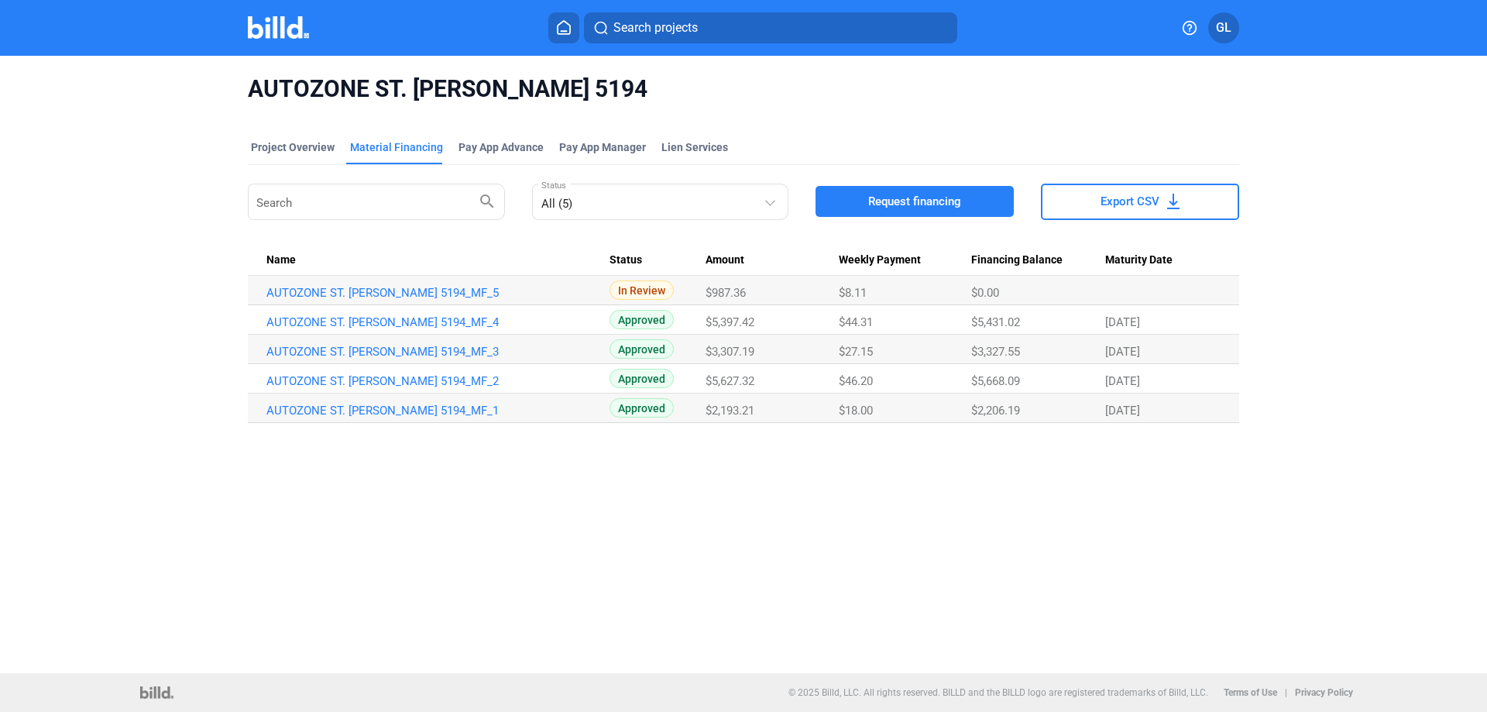
click at [287, 26] on img at bounding box center [278, 27] width 61 height 22
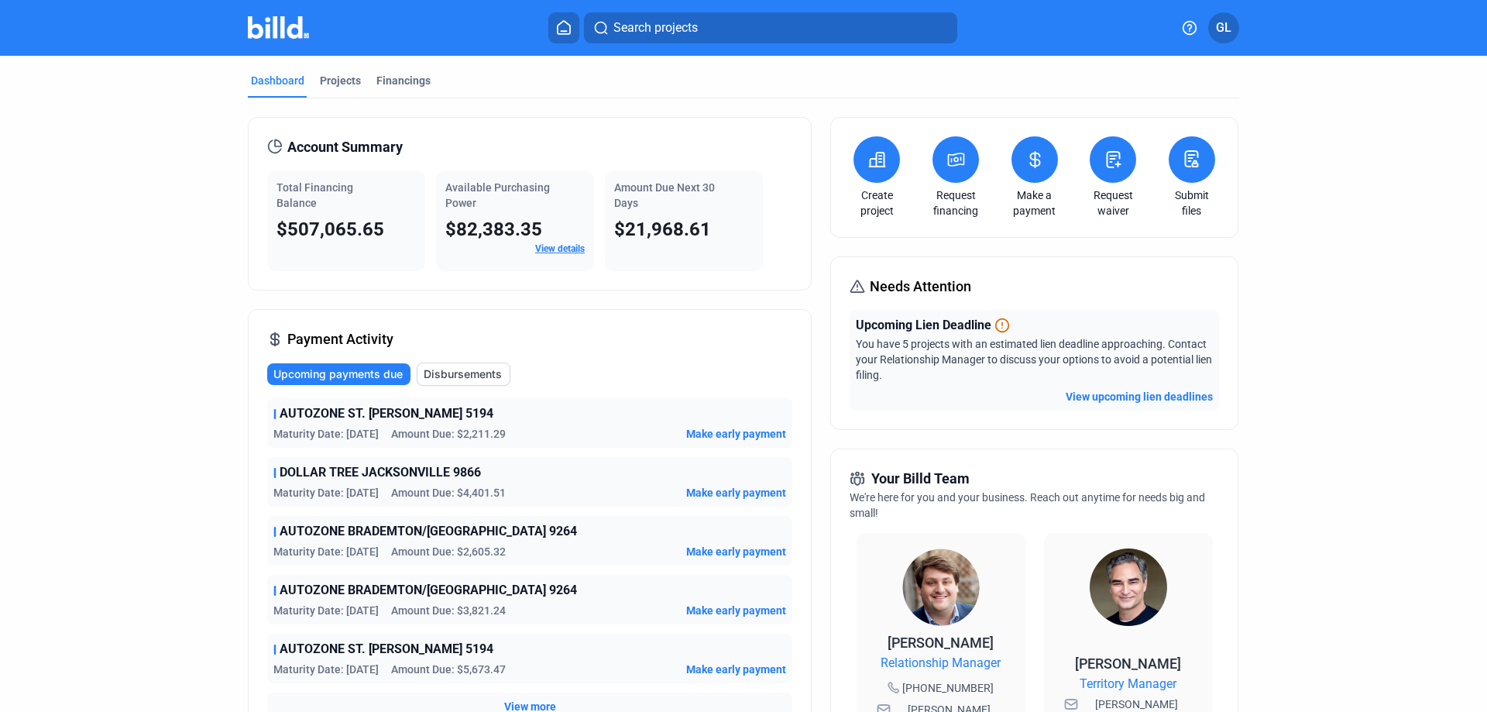
click at [268, 26] on img at bounding box center [278, 27] width 61 height 22
click at [344, 78] on div "Projects" at bounding box center [340, 80] width 41 height 15
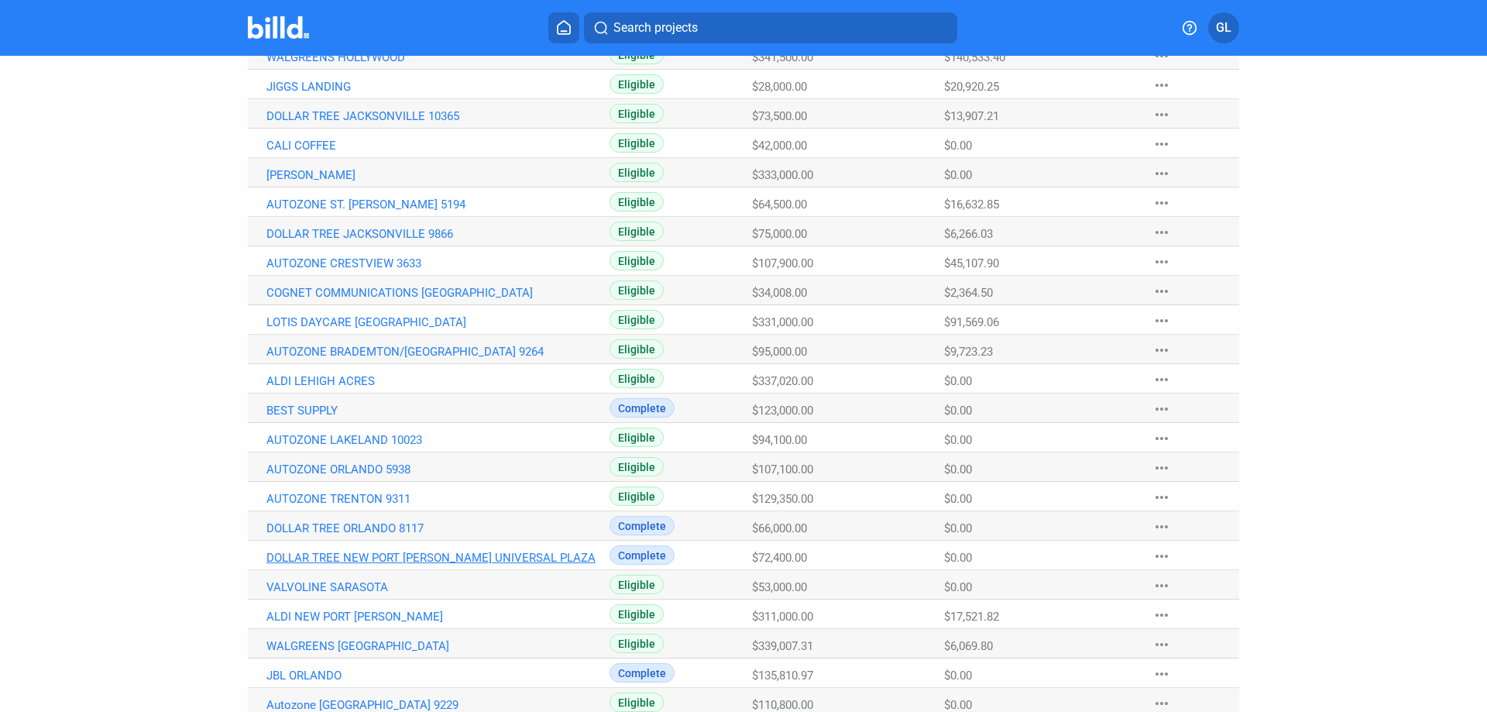
scroll to position [362, 0]
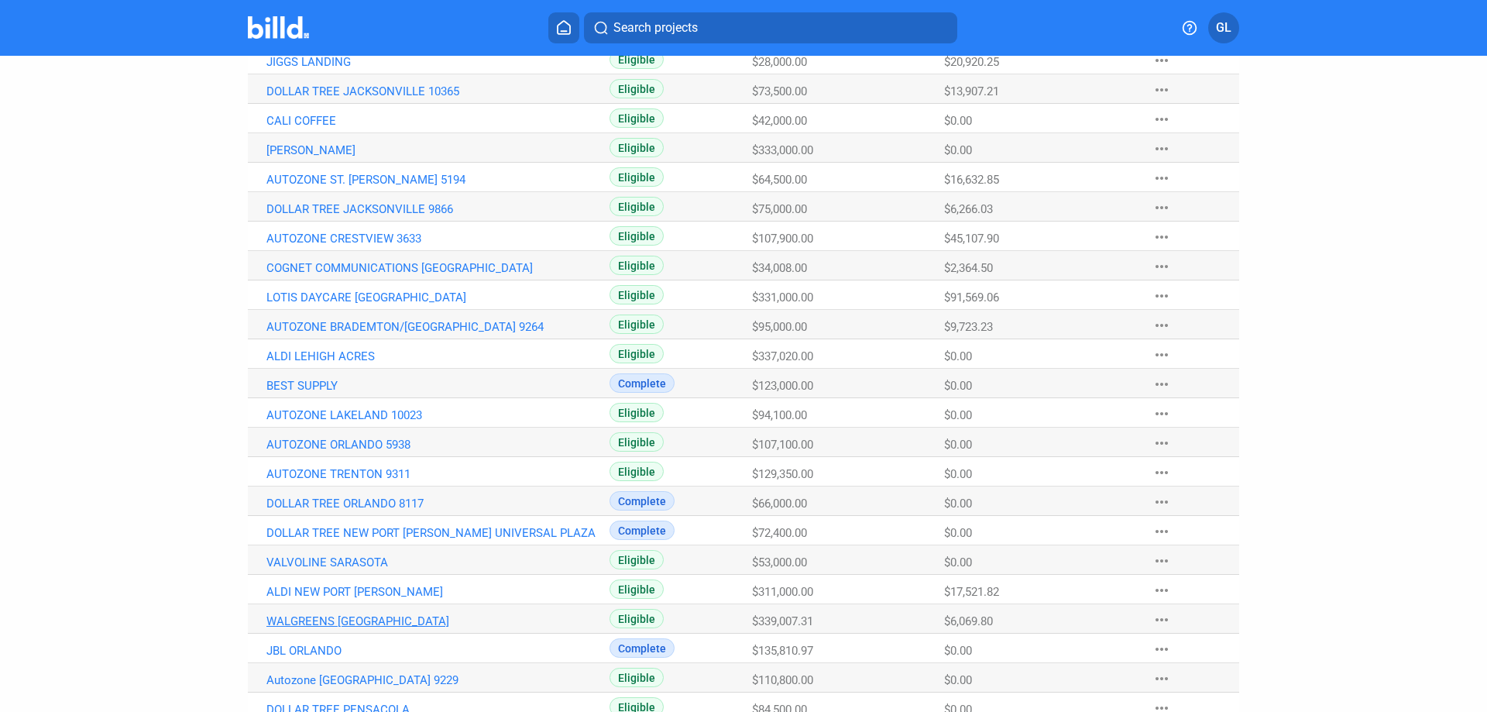
click at [450, 621] on link "WALGREENS [GEOGRAPHIC_DATA]" at bounding box center [437, 621] width 343 height 14
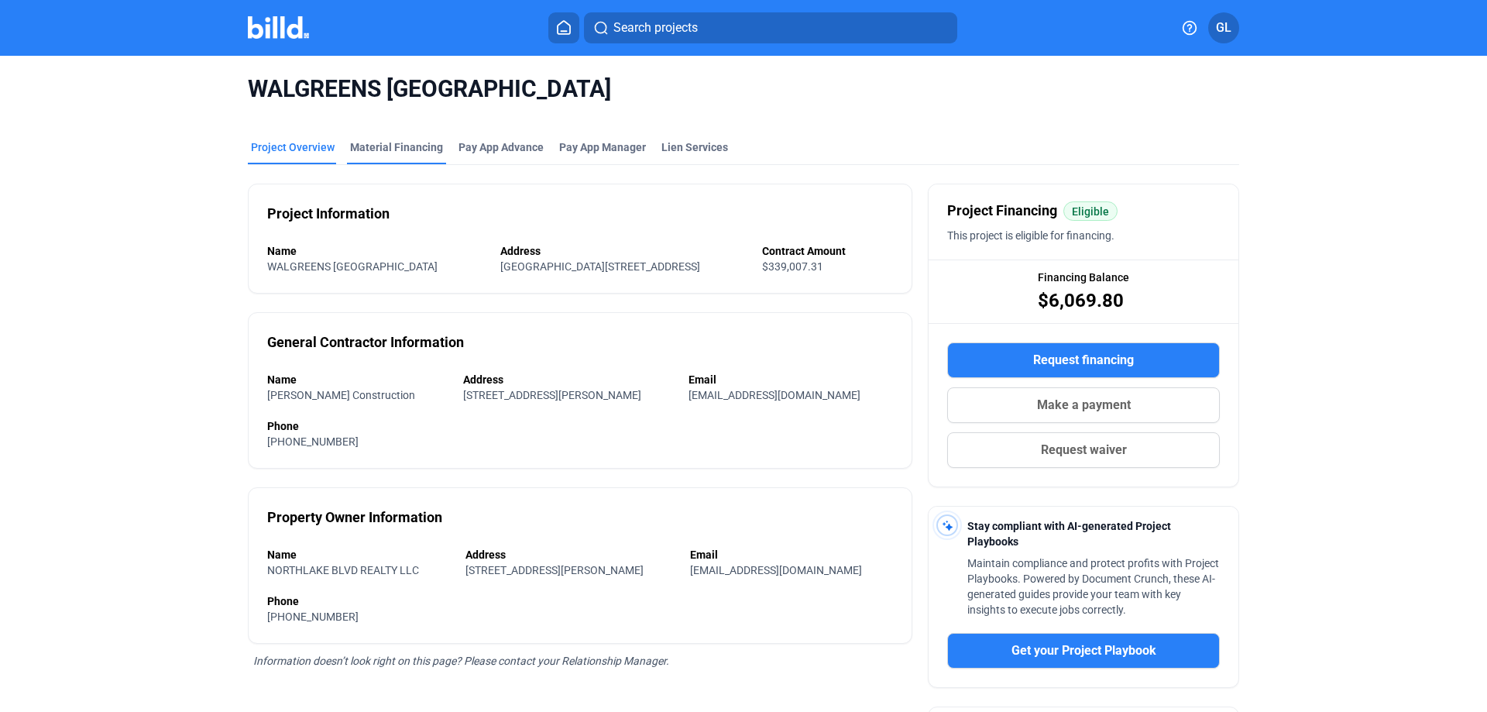
click at [397, 146] on div "Material Financing" at bounding box center [396, 146] width 93 height 15
